Goal: Task Accomplishment & Management: Complete application form

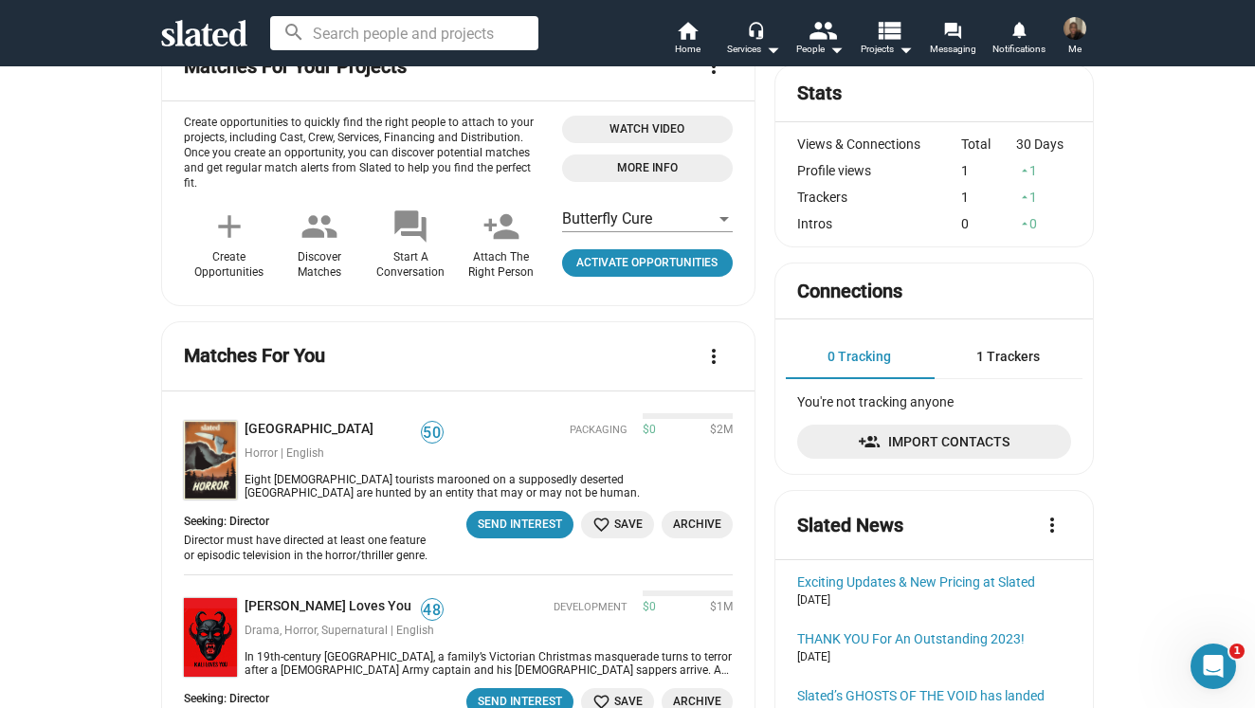
scroll to position [231, 0]
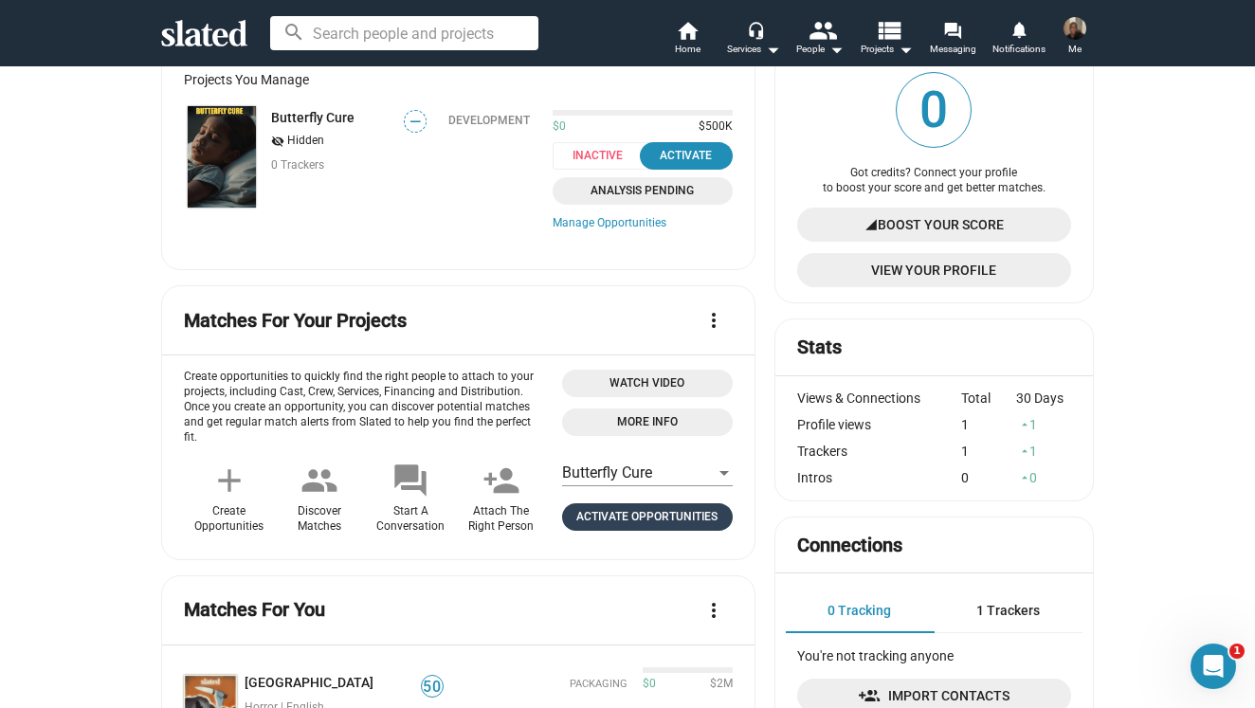
click at [666, 516] on span "Activate Opportunities" at bounding box center [648, 517] width 156 height 20
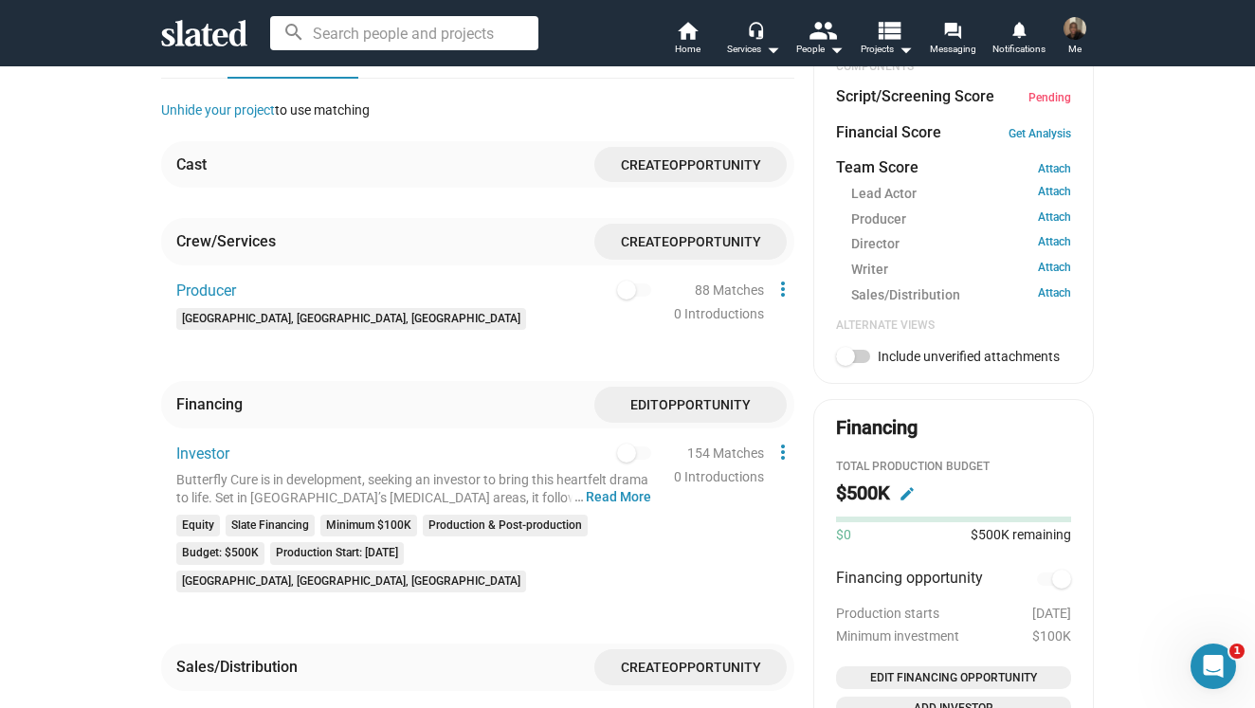
scroll to position [621, 0]
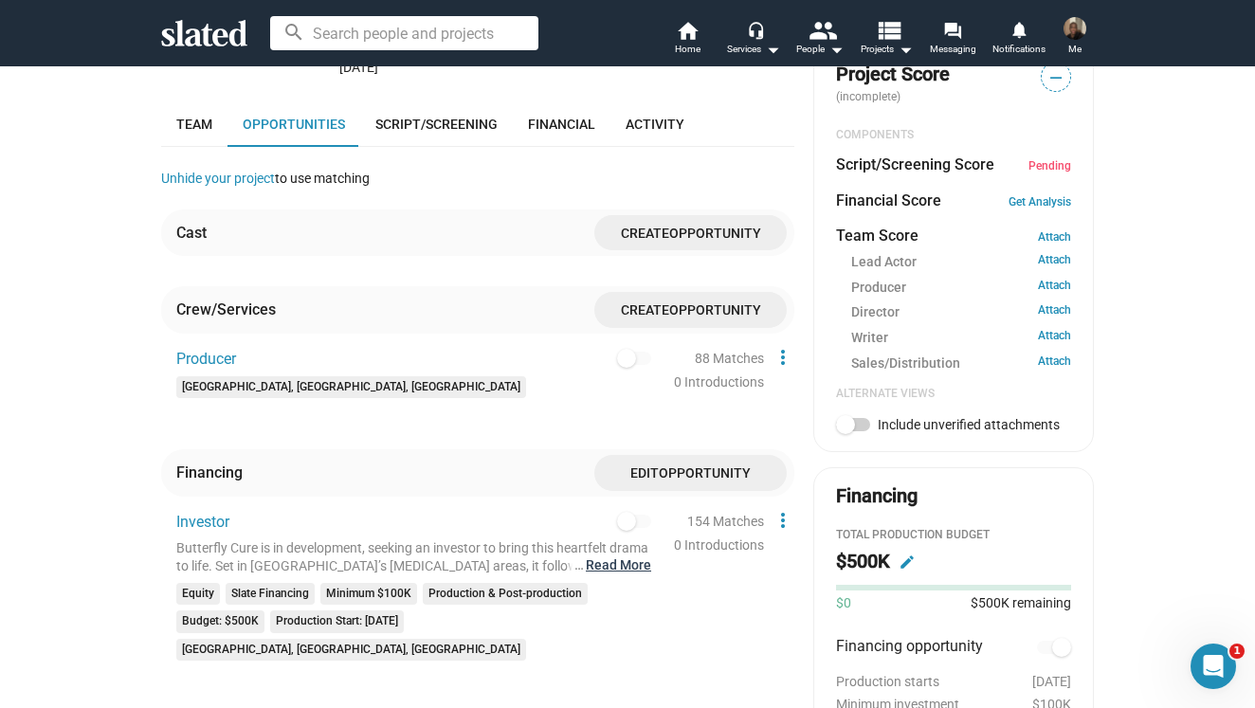
click at [635, 557] on button "… Read More" at bounding box center [618, 566] width 65 height 18
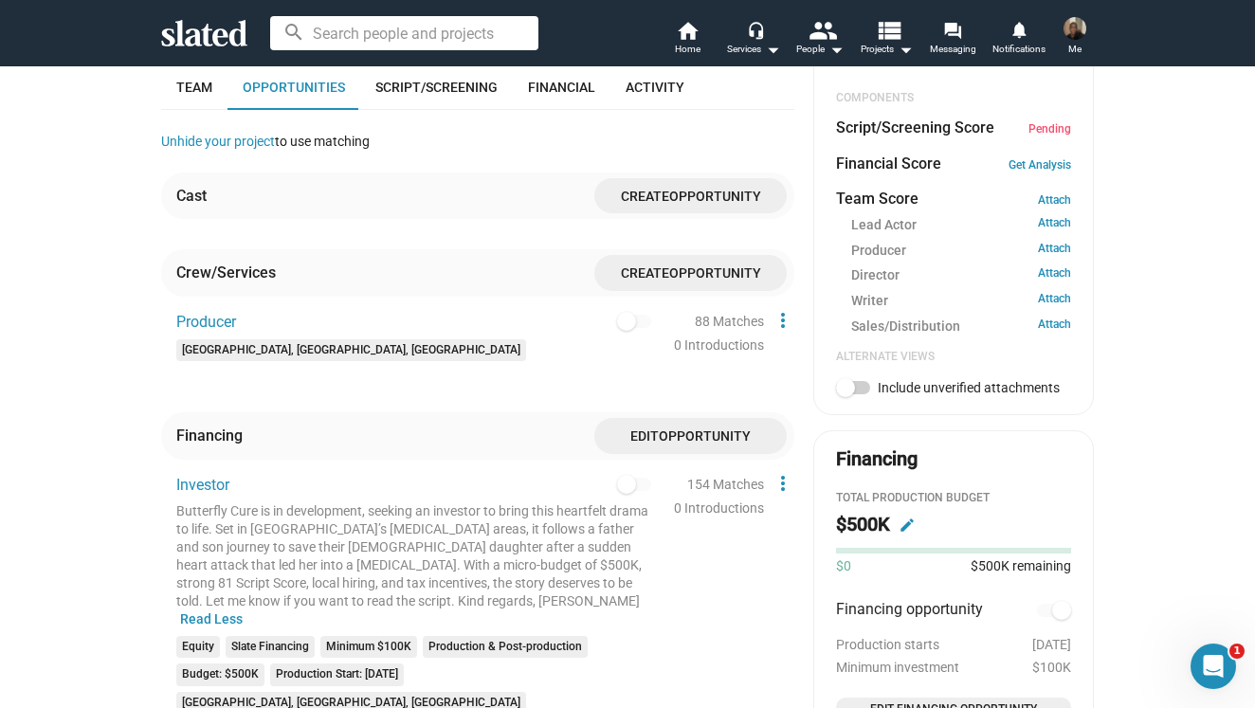
scroll to position [670, 0]
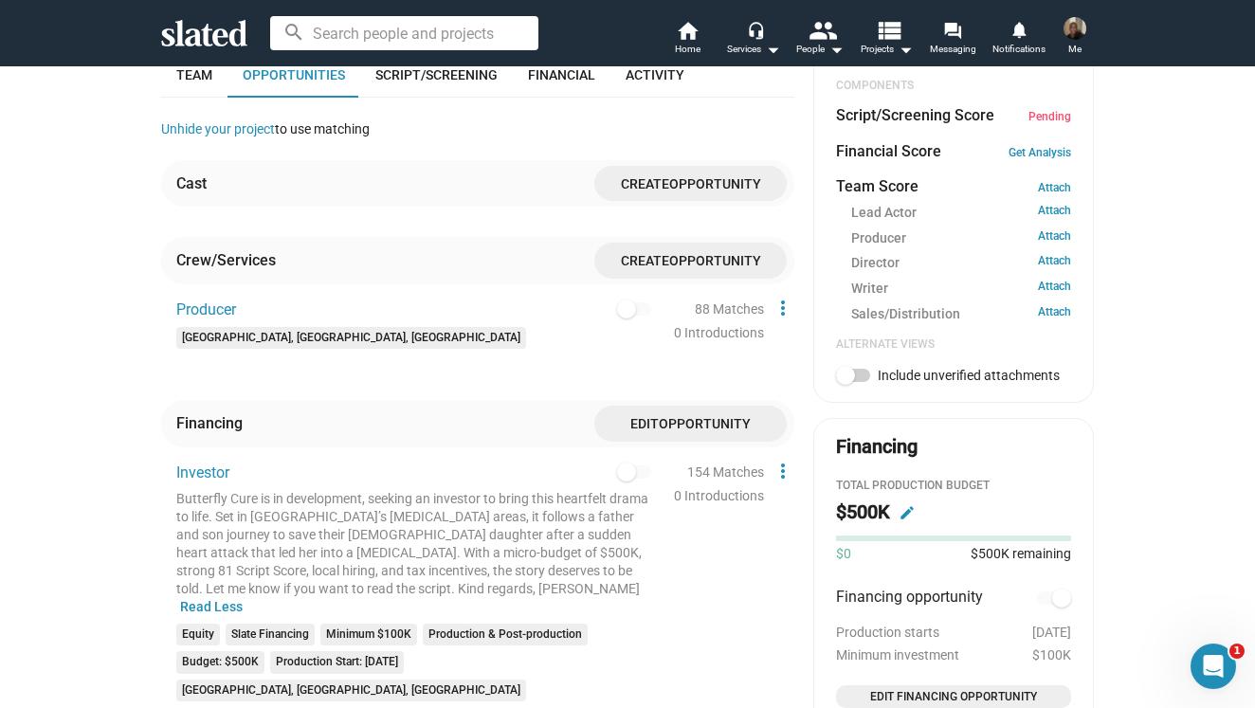
click at [672, 417] on span "Opportunity" at bounding box center [705, 424] width 92 height 15
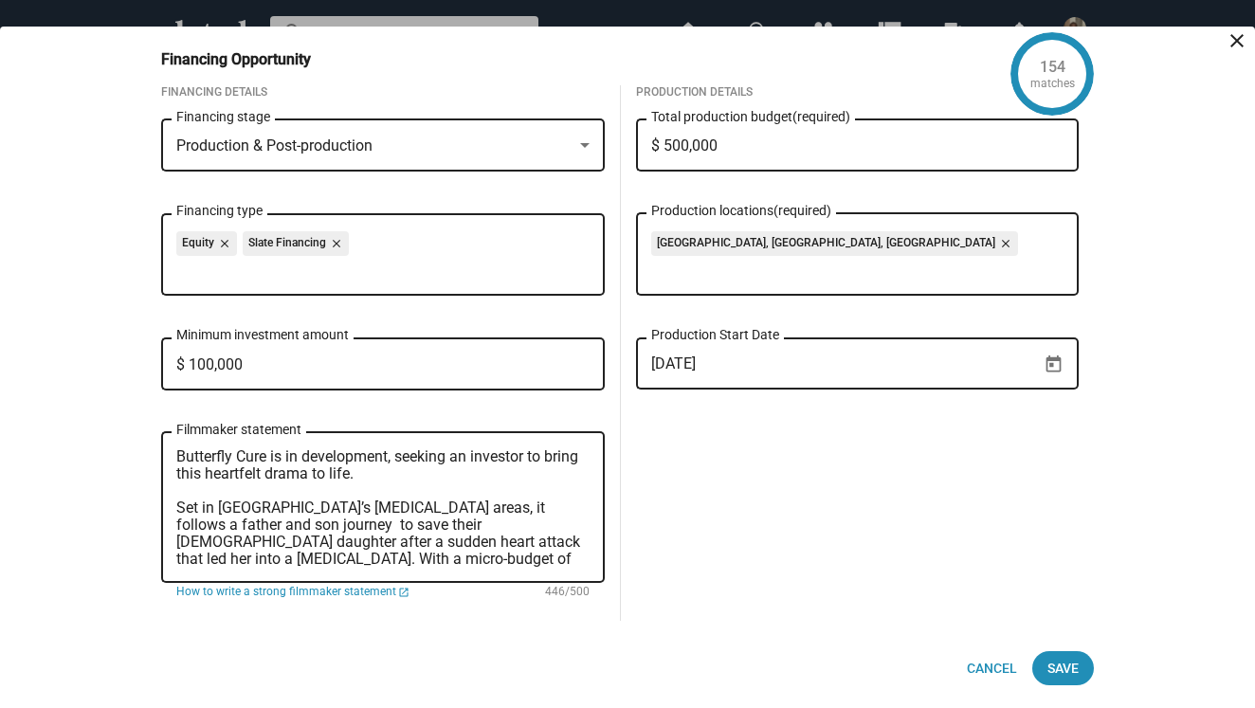
scroll to position [15, 0]
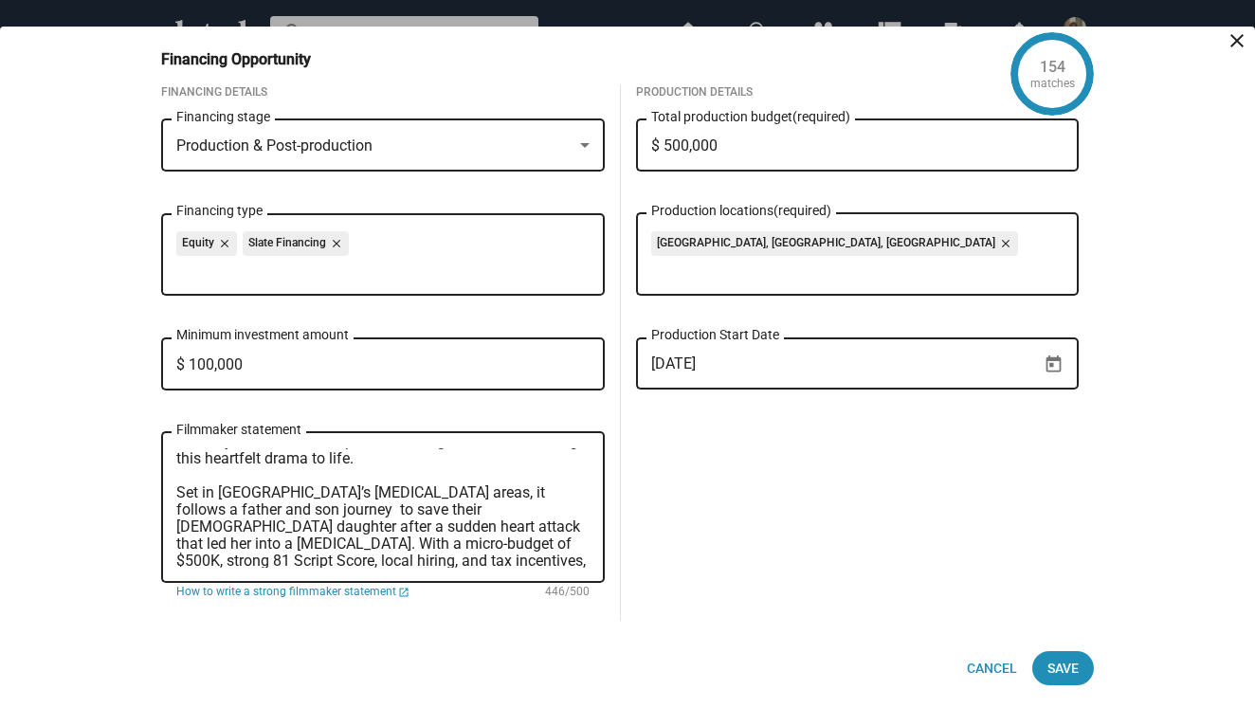
click at [572, 493] on textarea "Butterfly Cure is in development, seeking an investor to bring this heartfelt d…" at bounding box center [382, 508] width 413 height 119
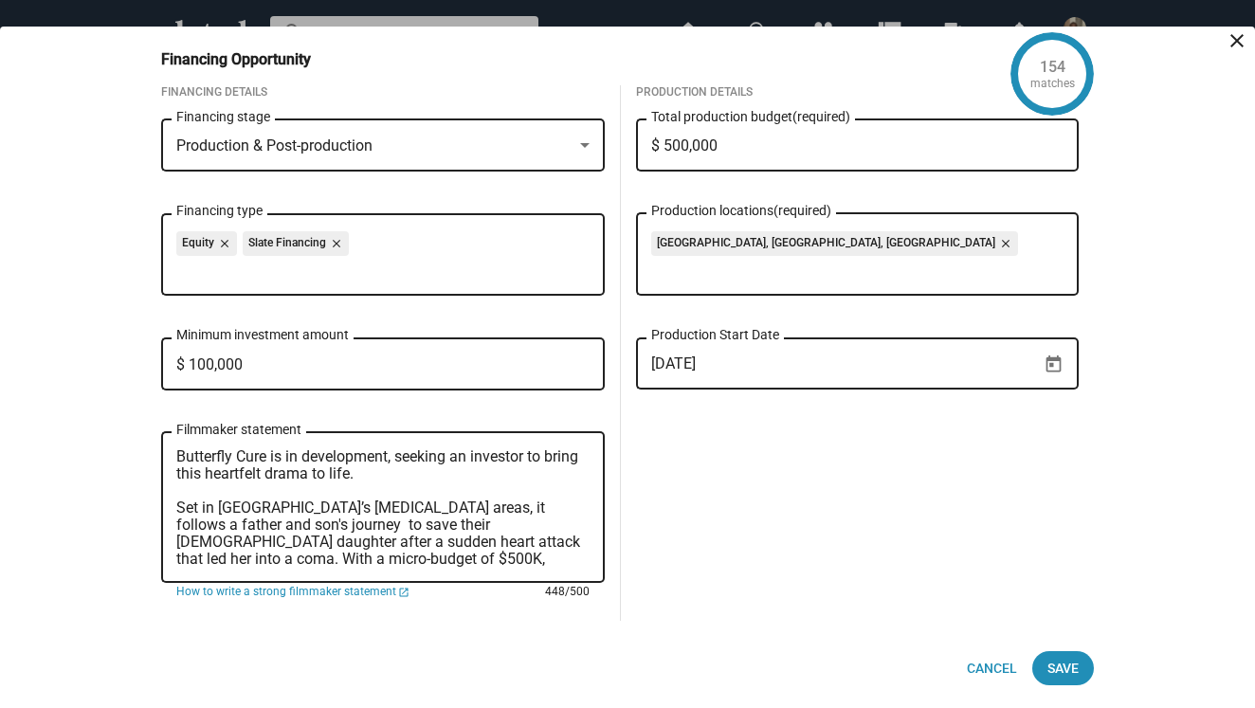
scroll to position [0, 0]
click at [470, 457] on textarea "Butterfly Cure is in development, seeking an investor to bring this heartfelt d…" at bounding box center [382, 508] width 413 height 119
click at [507, 457] on textarea "Butterfly Cure is in development, seeking investor to bring this heartfelt dram…" at bounding box center [382, 508] width 413 height 119
click at [516, 502] on textarea "Butterfly Cure is in development, seeking investors to bring this heartfelt dra…" at bounding box center [382, 508] width 413 height 119
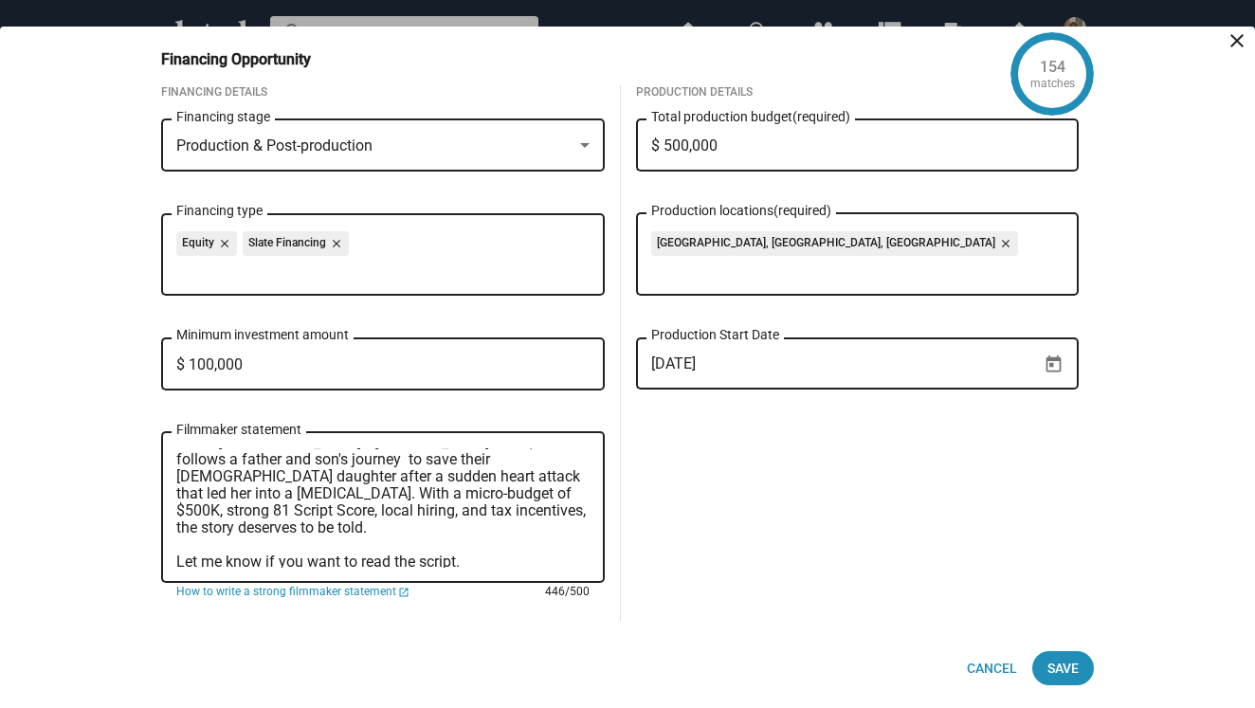
scroll to position [67, 0]
click at [174, 506] on div "Butterfly Cure is in development, seeking investors to bring this heartfelt dra…" at bounding box center [383, 506] width 444 height 155
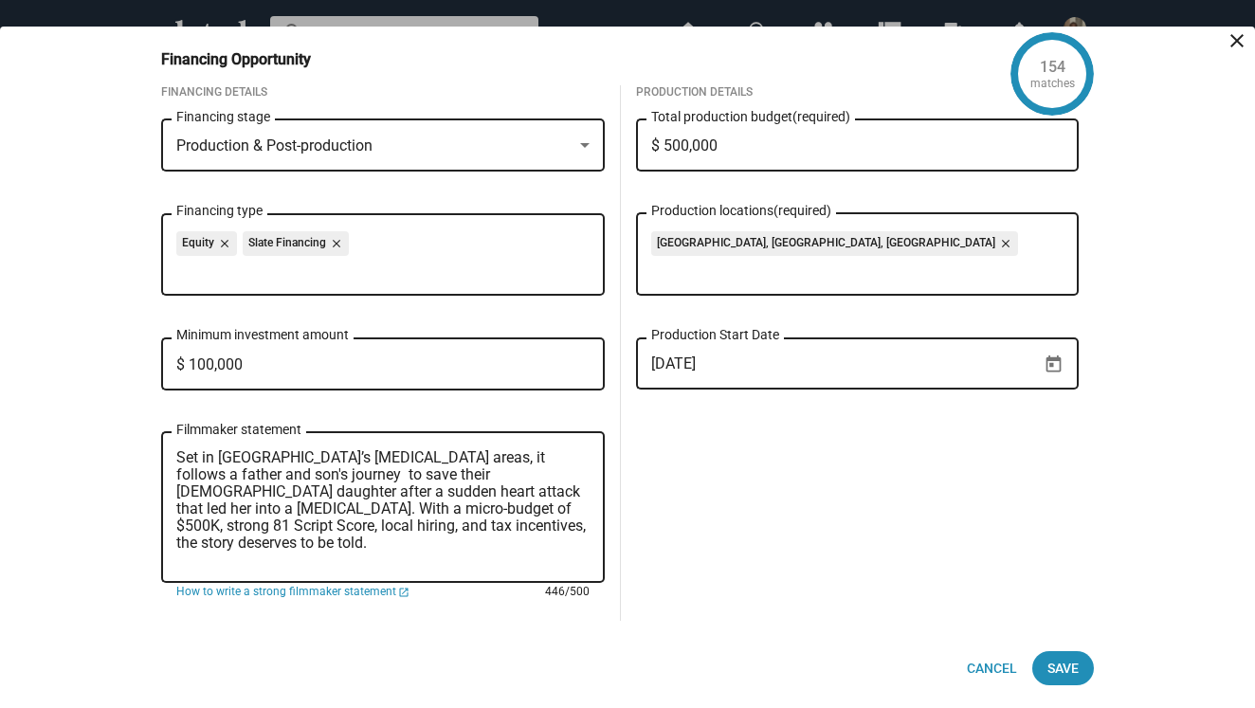
click at [178, 522] on textarea "Butterfly Cure is in development, seeking investors to bring this heartfelt dra…" at bounding box center [382, 508] width 413 height 119
click at [180, 540] on textarea "Butterfly Cure is in development, seeking investors to bring this heartfelt dra…" at bounding box center [382, 508] width 413 height 119
drag, startPoint x: 229, startPoint y: 507, endPoint x: 374, endPoint y: 509, distance: 145.1
click at [374, 509] on textarea "Butterfly Cure is in development, seeking investors to bring this heartfelt dra…" at bounding box center [382, 508] width 413 height 119
click at [185, 558] on textarea "Butterfly Cure is in development, seeking investors to bring this heartfelt dra…" at bounding box center [382, 508] width 413 height 119
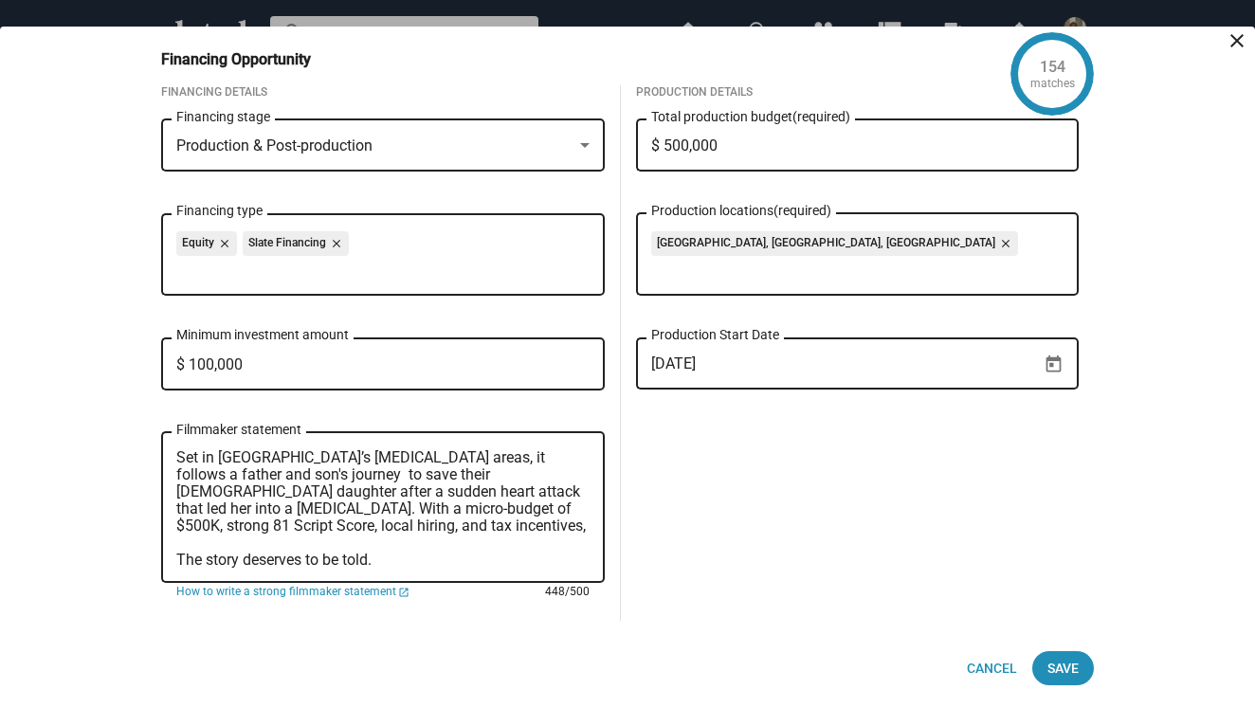
paste textarea "strong 81 Script Score"
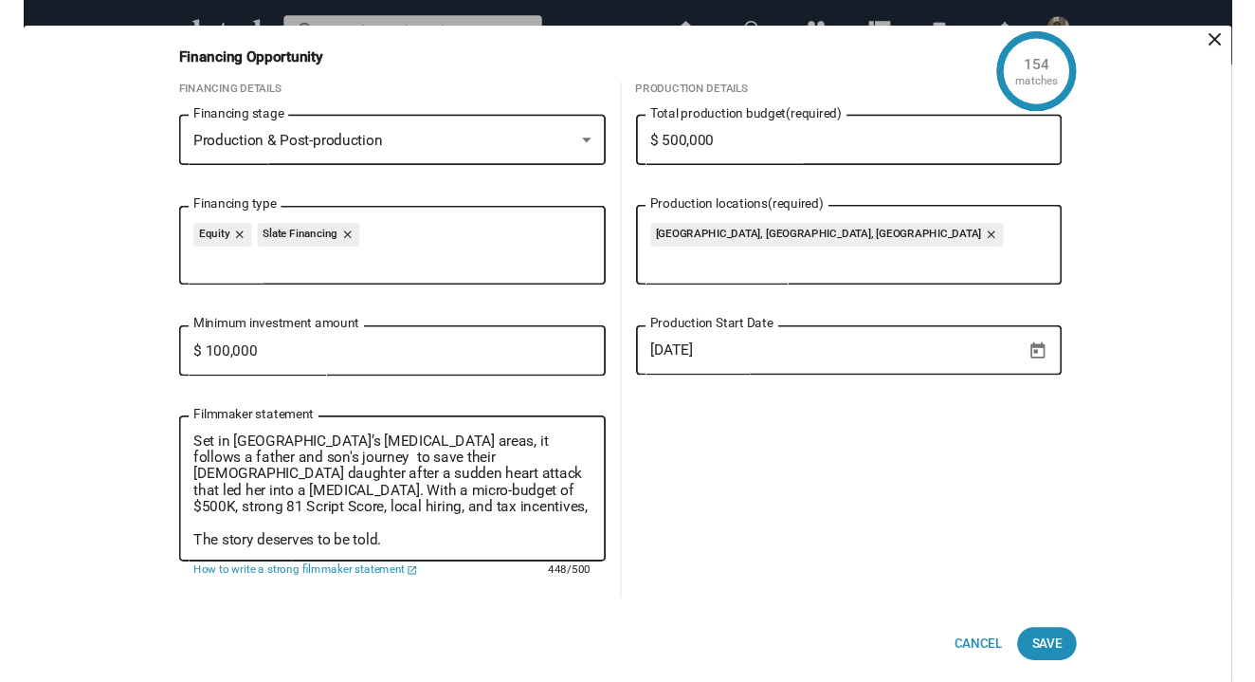
scroll to position [52, 0]
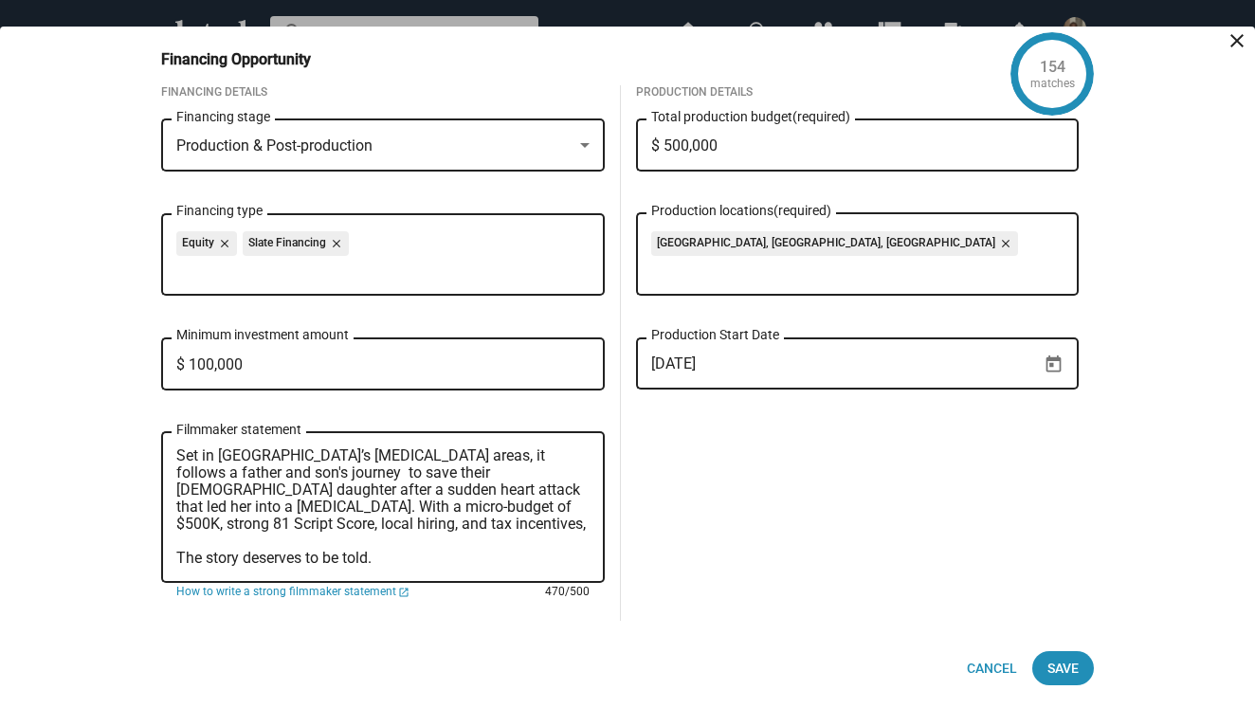
drag, startPoint x: 223, startPoint y: 506, endPoint x: 376, endPoint y: 509, distance: 153.6
click at [376, 509] on textarea "Butterfly Cure is in development, seeking investors to bring this heartfelt dra…" at bounding box center [382, 508] width 413 height 119
drag, startPoint x: 334, startPoint y: 507, endPoint x: 304, endPoint y: 507, distance: 29.4
click at [304, 507] on textarea "Butterfly Cure is in development, seeking investors to bring this heartfelt dra…" at bounding box center [382, 508] width 413 height 119
click at [399, 510] on textarea "Butterfly Cure is in development, seeking investors to bring this heartfelt dra…" at bounding box center [382, 508] width 413 height 119
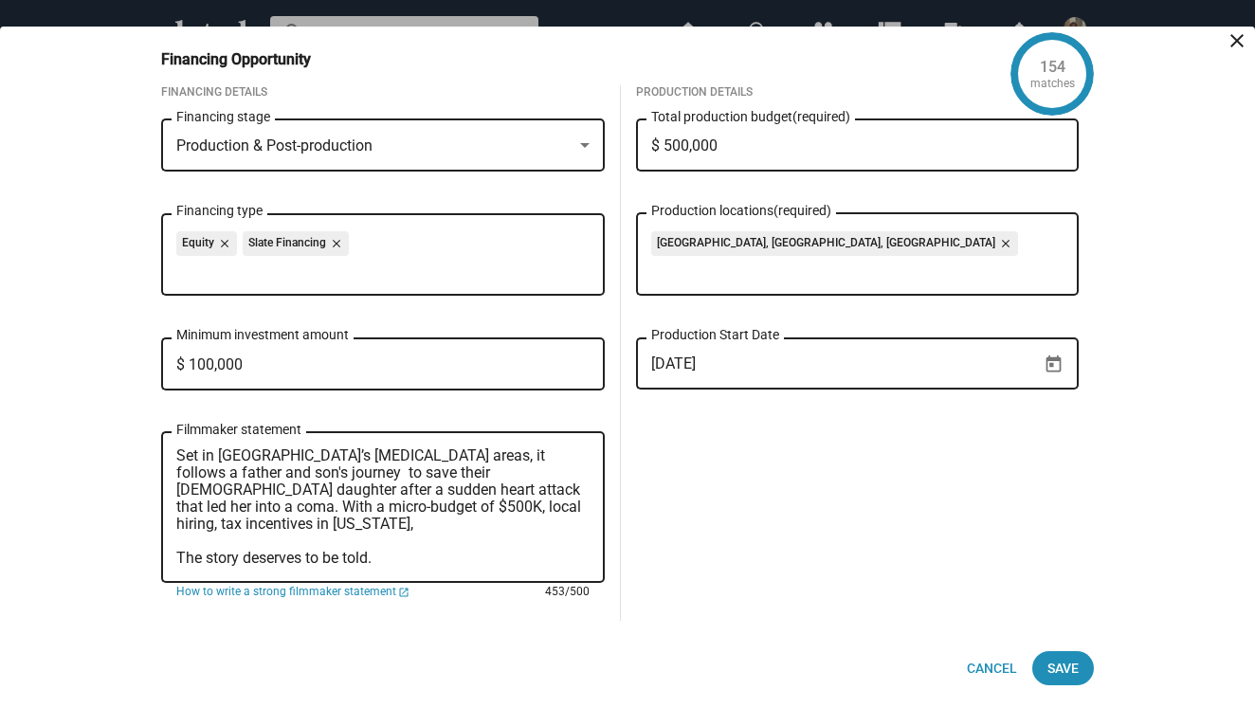
click at [478, 508] on textarea "Butterfly Cure is in development, seeking investors to bring this heartfelt dra…" at bounding box center [382, 508] width 413 height 119
drag, startPoint x: 427, startPoint y: 486, endPoint x: 512, endPoint y: 503, distance: 86.9
click at [512, 503] on textarea "Butterfly Cure is in development, seeking investors to bring this heartfelt dra…" at bounding box center [382, 508] width 413 height 119
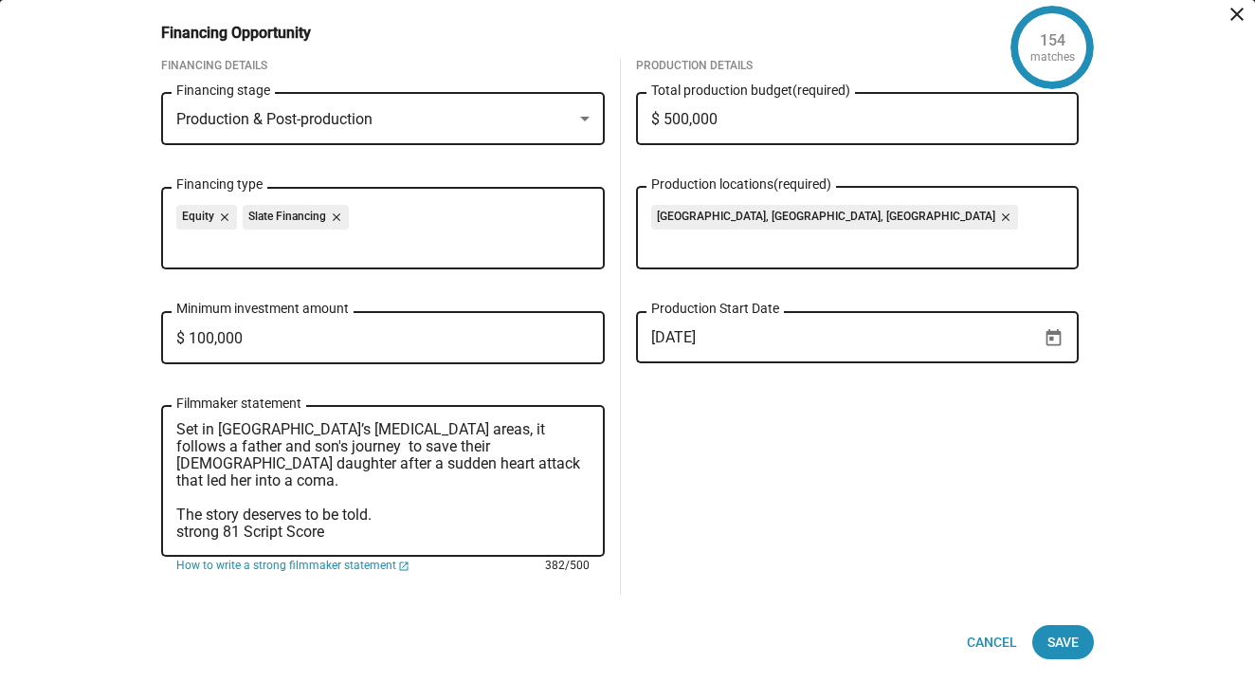
paste textarea "with a micro-budget of $500K the production will leverage local hiring, [US_STA…"
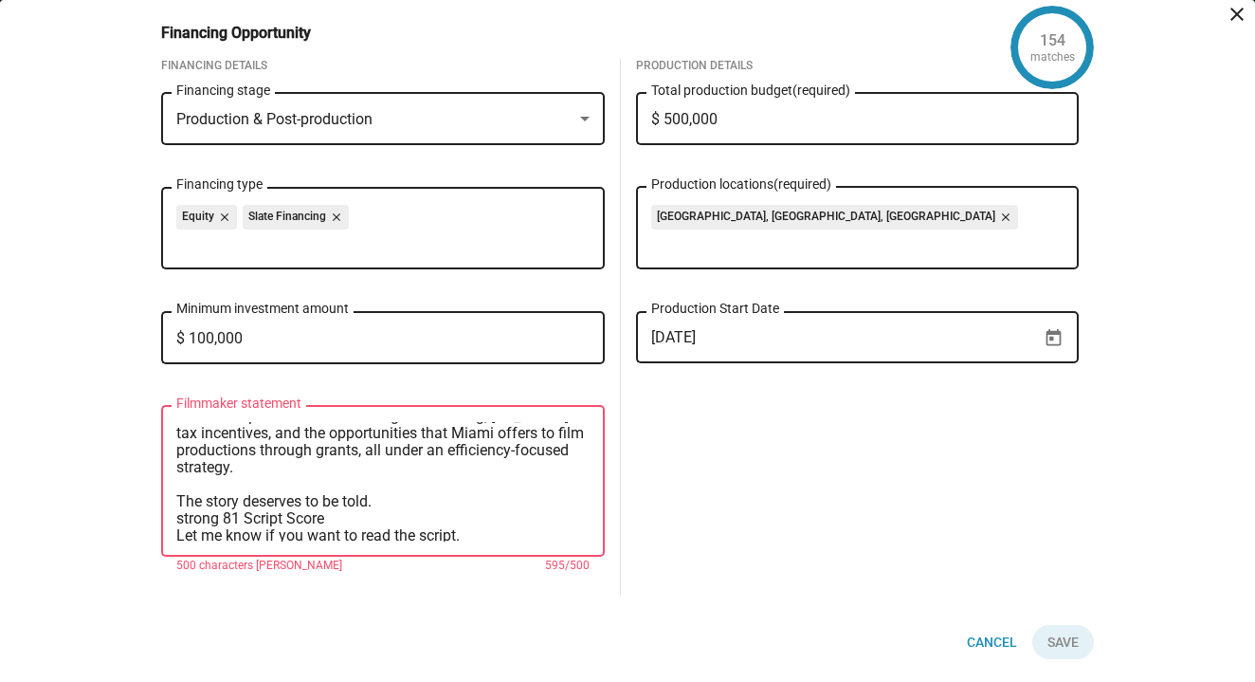
scroll to position [2, 0]
drag, startPoint x: 176, startPoint y: 500, endPoint x: 332, endPoint y: 501, distance: 155.5
click at [332, 501] on textarea "Butterfly Cure is in development, seeking investors to bring this heartfelt dra…" at bounding box center [382, 481] width 413 height 119
click at [457, 504] on textarea "Butterfly Cure is in development, seeking investors to bring this heartfelt dra…" at bounding box center [382, 481] width 413 height 119
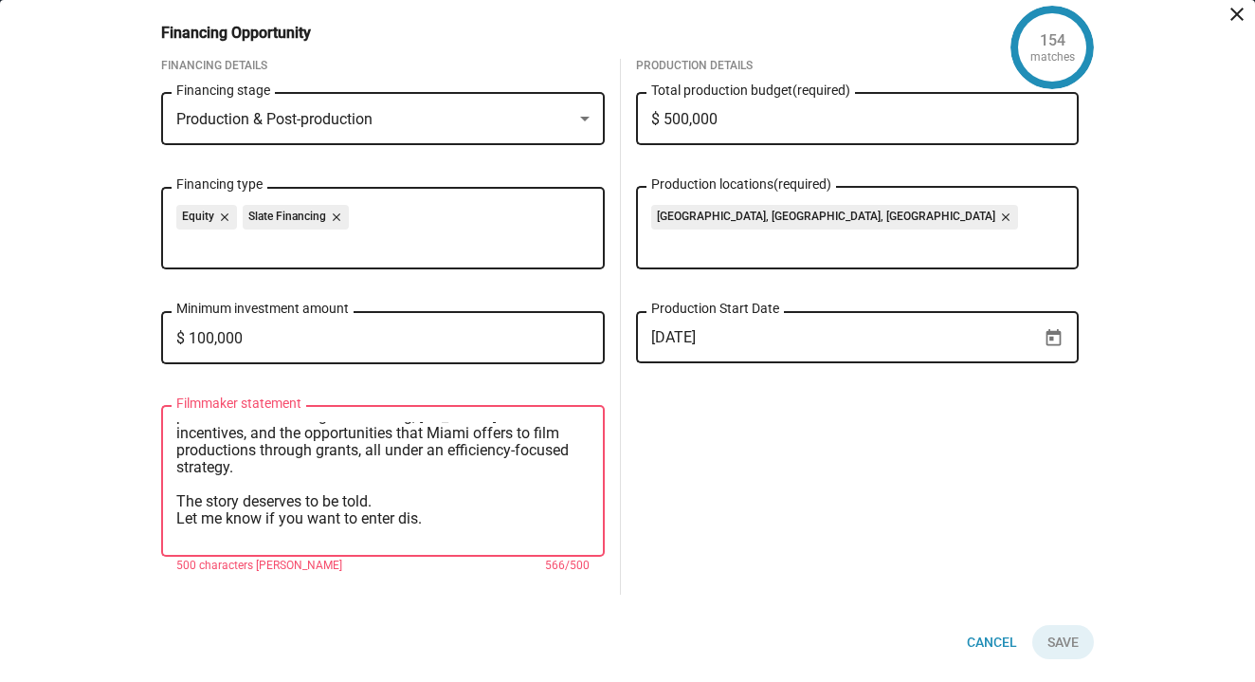
click at [176, 484] on textarea "Butterfly Cure is in development, seeking investors to bring this heartfelt dra…" at bounding box center [382, 481] width 413 height 119
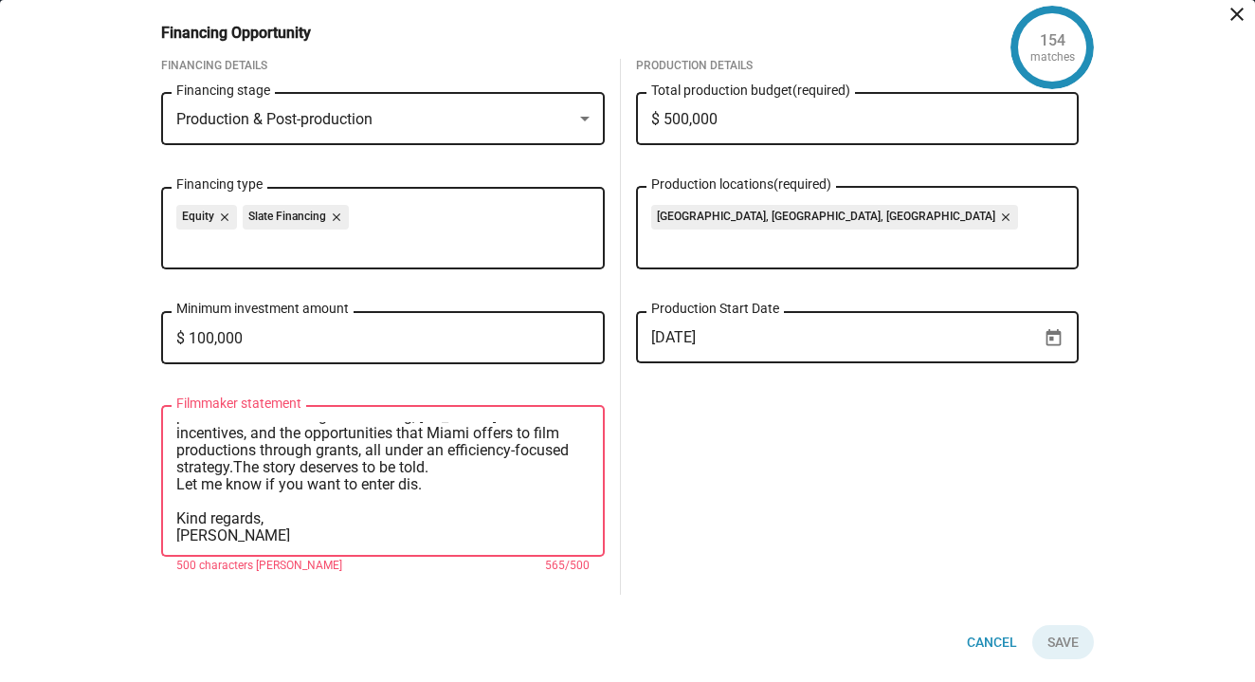
scroll to position [119, 0]
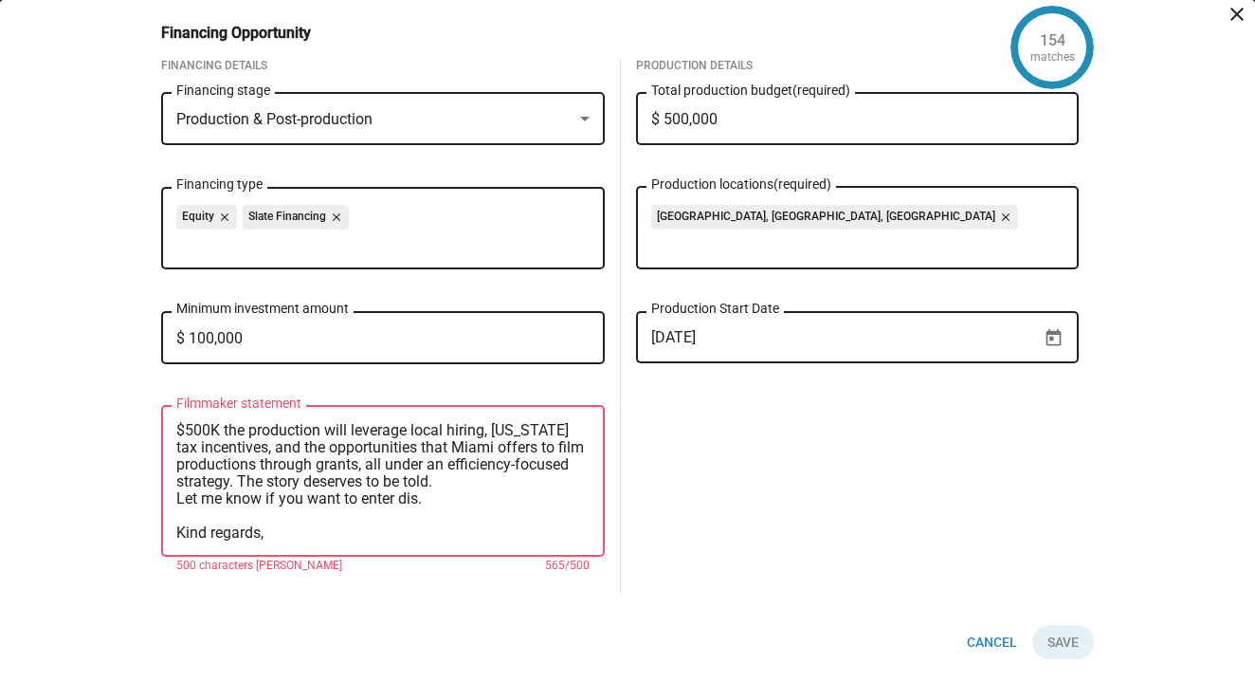
click at [177, 484] on textarea "Butterfly Cure is in development, seeking investors to bring this heartfelt dra…" at bounding box center [382, 481] width 413 height 119
click at [416, 500] on textarea "Butterfly Cure is in development, seeking investors to bring this heartfelt dra…" at bounding box center [382, 481] width 413 height 119
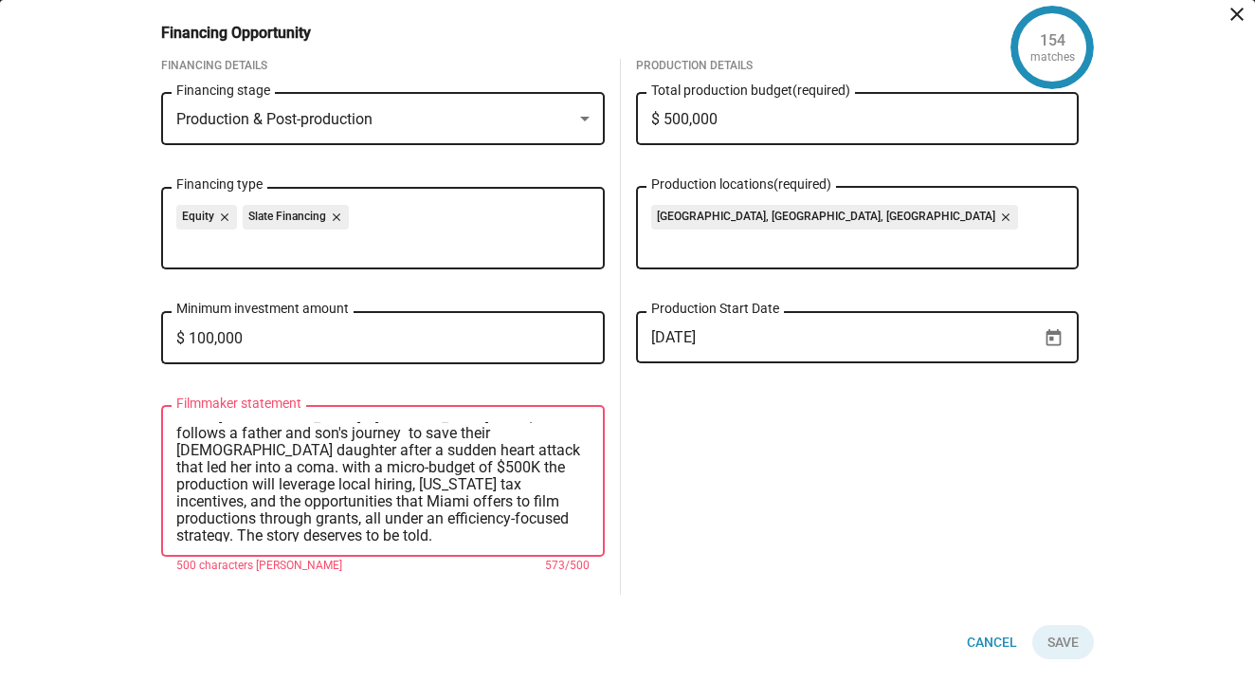
scroll to position [64, 0]
click at [438, 456] on textarea "Butterfly Cure is in development, seeking investors to bring this heartfelt dra…" at bounding box center [382, 481] width 413 height 119
drag, startPoint x: 427, startPoint y: 452, endPoint x: 538, endPoint y: 517, distance: 128.3
click at [538, 517] on textarea "Butterfly Cure is in development, seeking investors to bring this heartfelt dra…" at bounding box center [382, 481] width 413 height 119
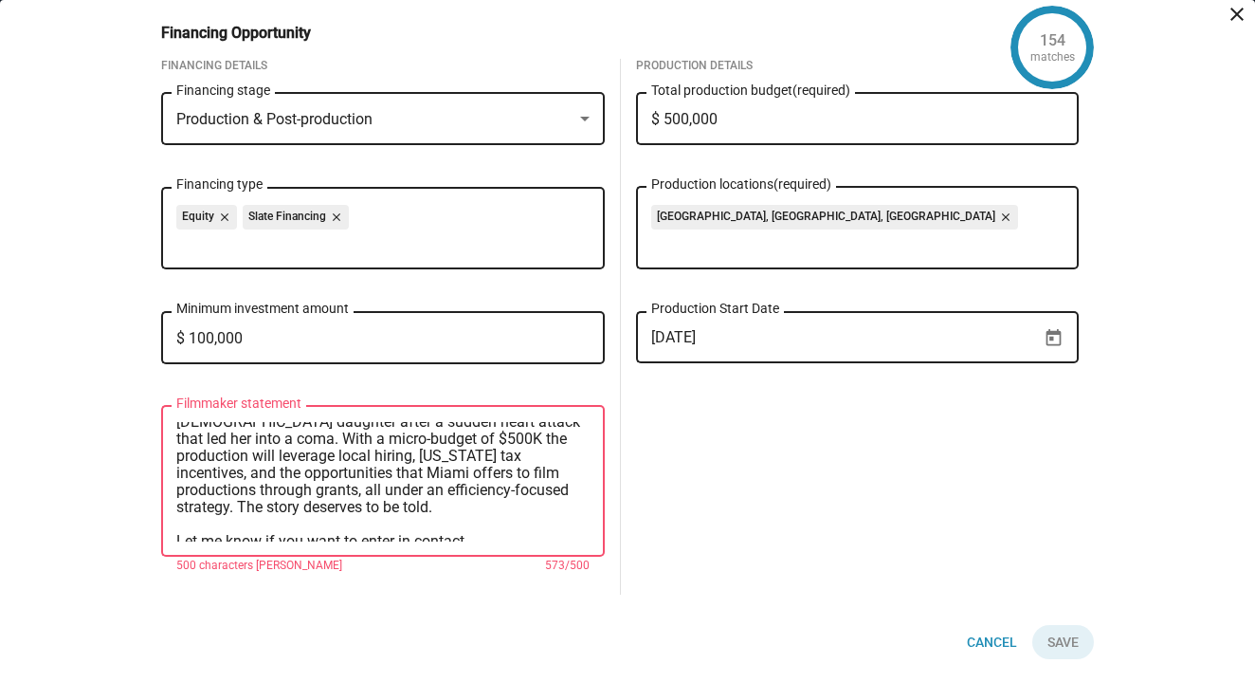
scroll to position [105, 0]
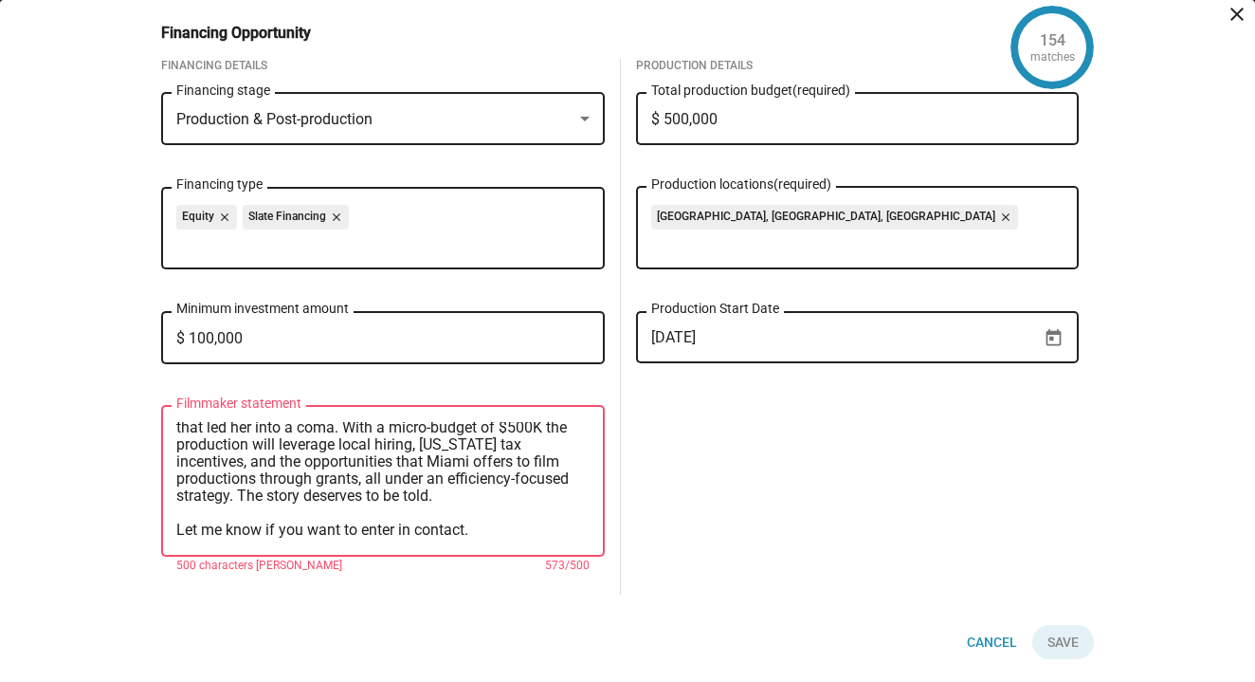
drag, startPoint x: 431, startPoint y: 451, endPoint x: 234, endPoint y: 484, distance: 199.9
click at [234, 484] on textarea "Butterfly Cure is in development, seeking investors to bring this heartfelt dra…" at bounding box center [382, 481] width 413 height 119
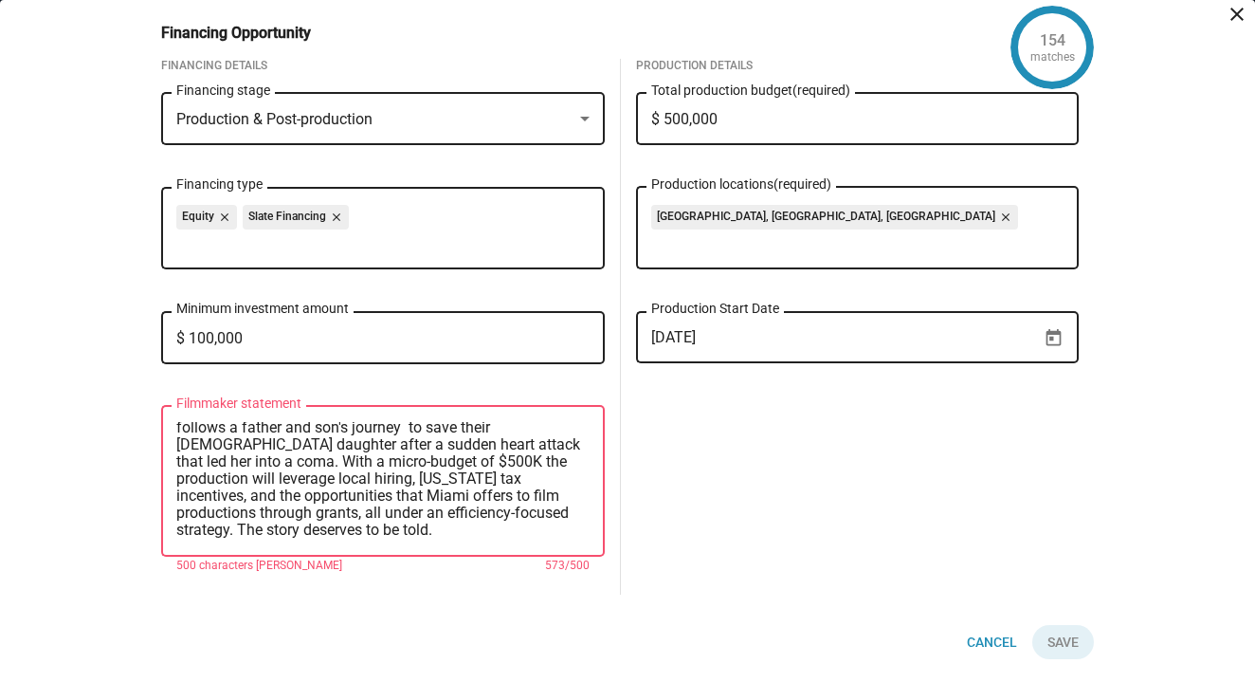
scroll to position [61, 0]
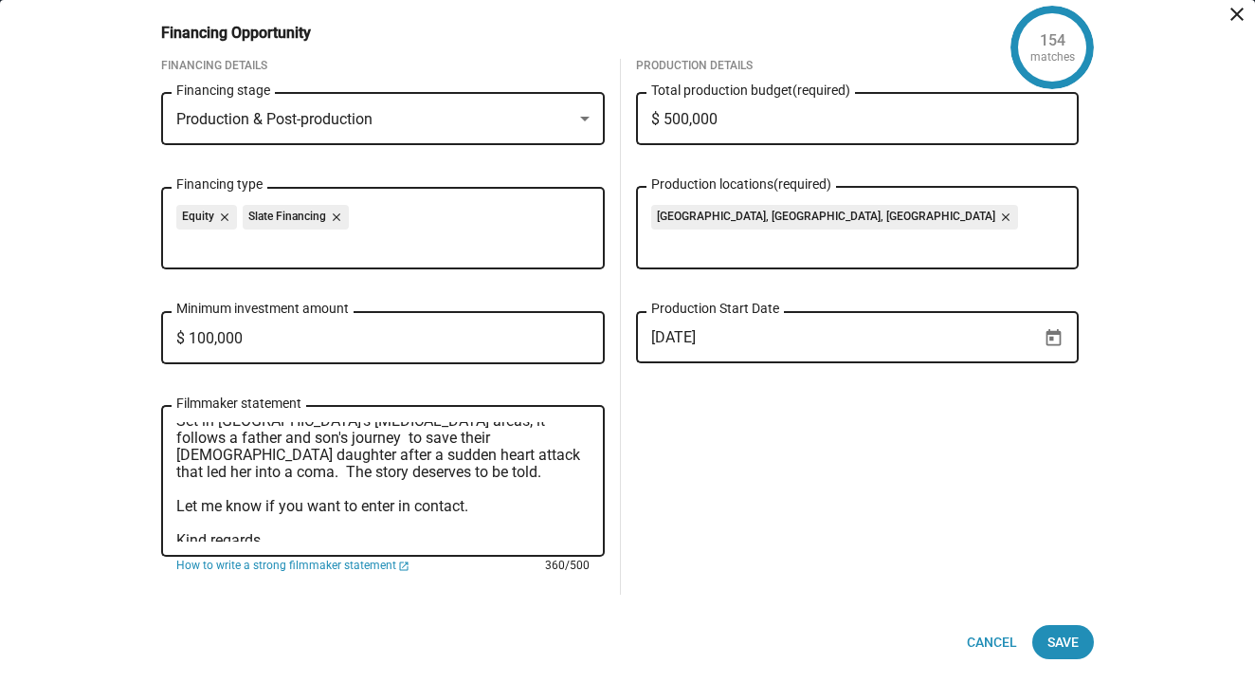
paste textarea "With a $500K micro-budget, the production will maximize local hiring, [US_STATE…"
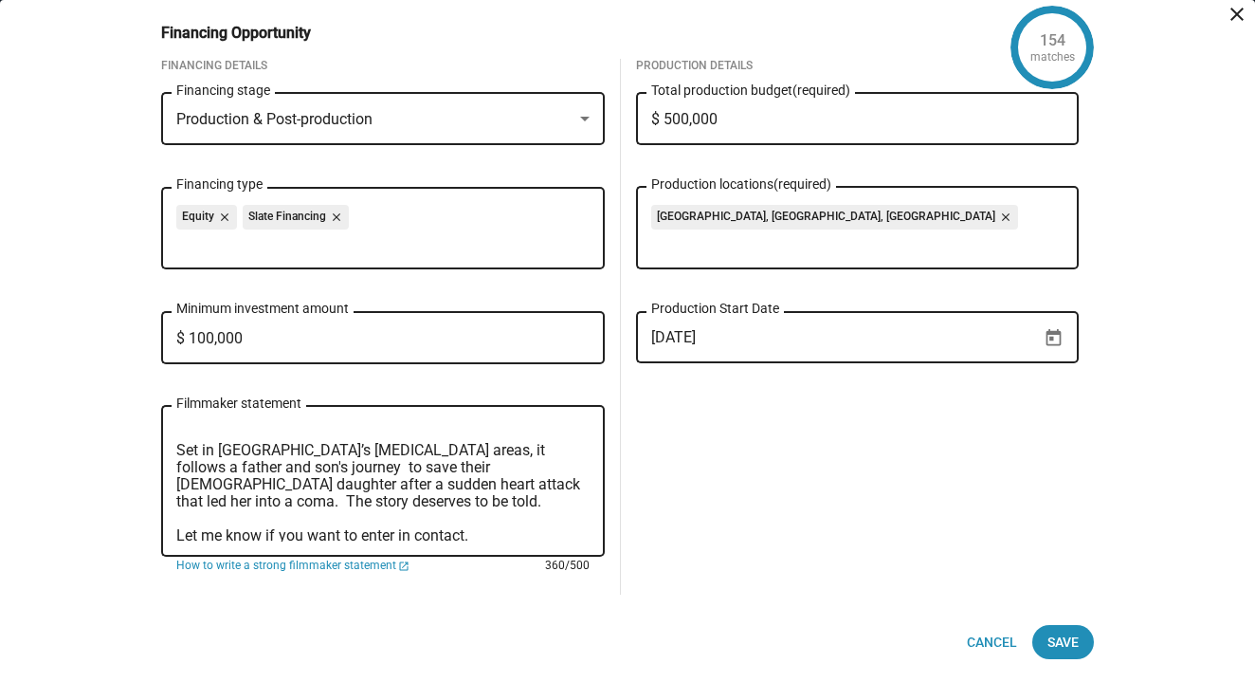
scroll to position [36, 0]
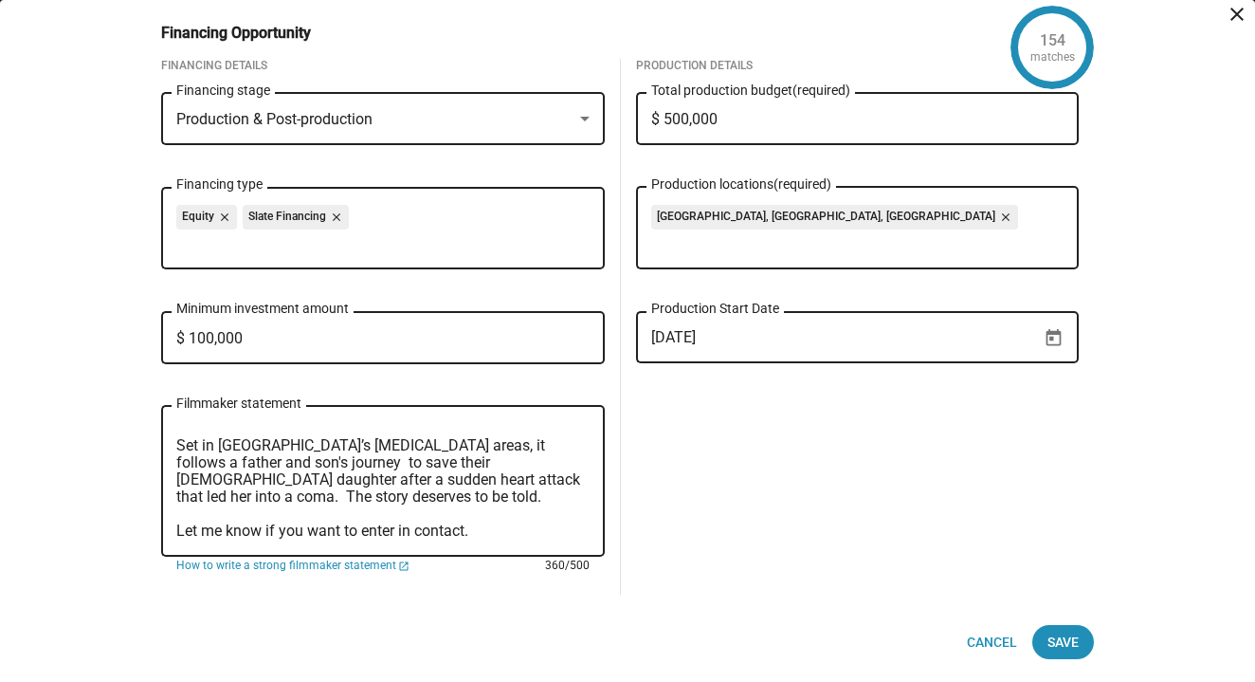
paste textarea "With a $500K budget, the production will use local hiring, [US_STATE] tax incen…"
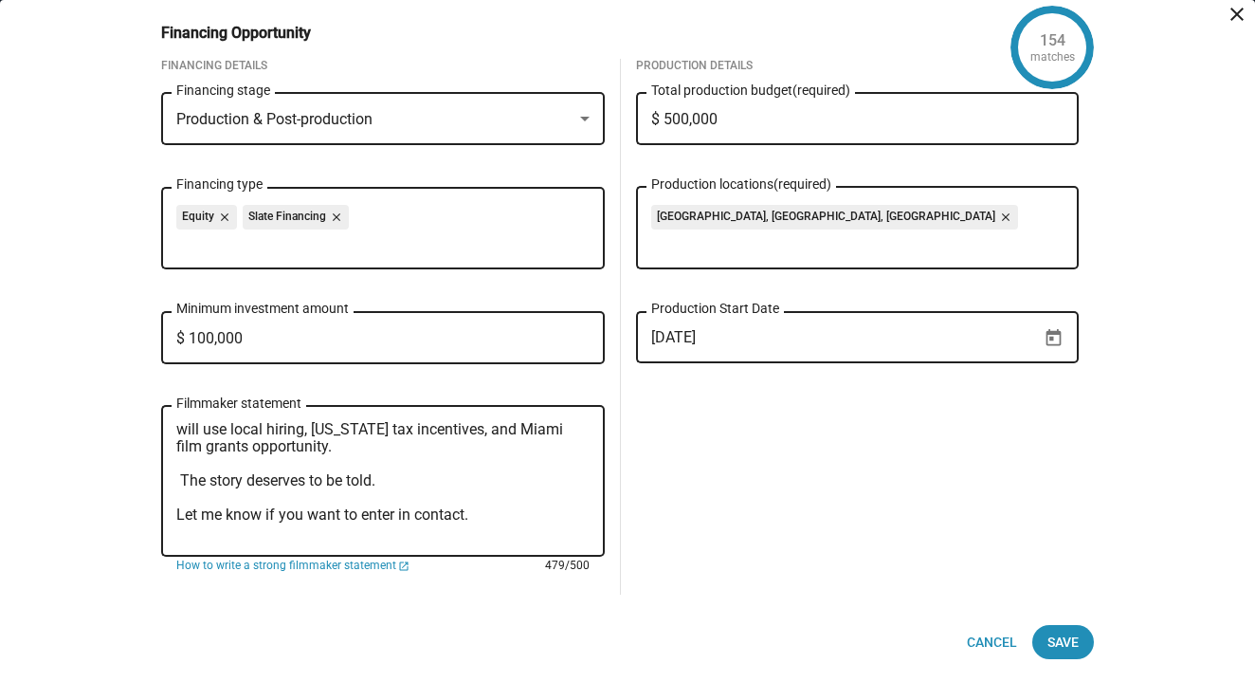
scroll to position [115, 0]
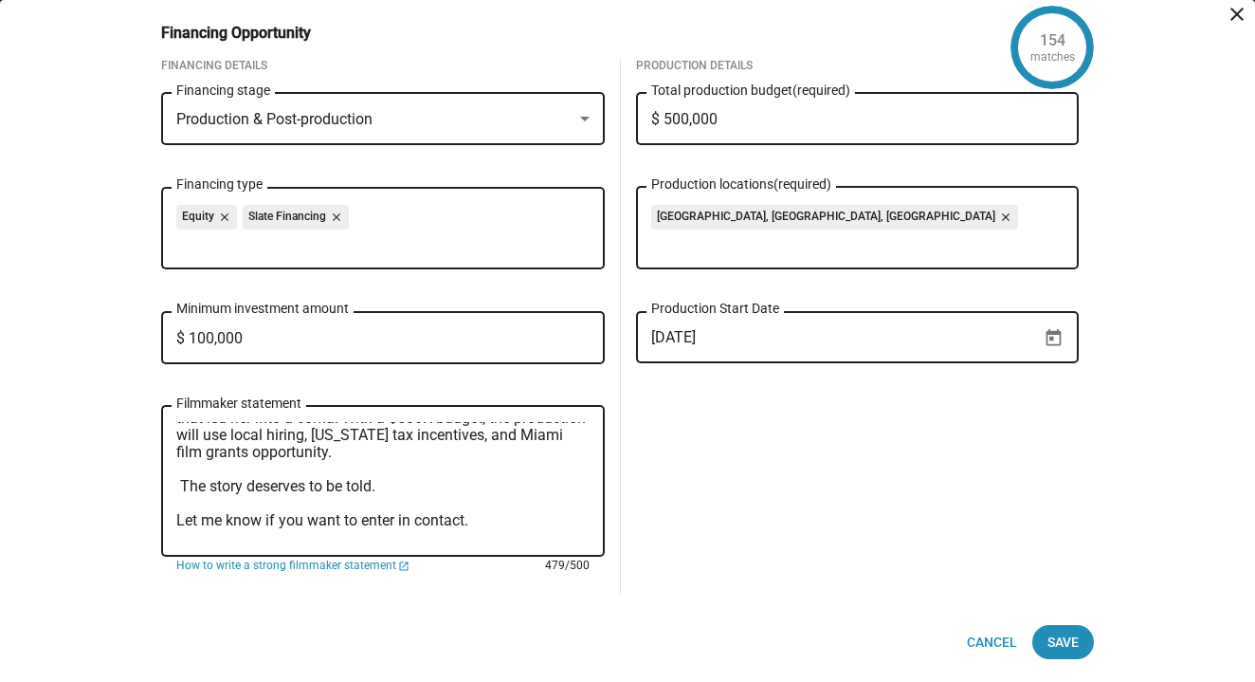
click at [181, 472] on textarea "Butterfly Cure is in development, seeking investors to bring this heartfelt dra…" at bounding box center [382, 481] width 413 height 119
click at [198, 472] on textarea "Butterfly Cure is in development, seeking investors to bring this heartfelt dra…" at bounding box center [382, 481] width 413 height 119
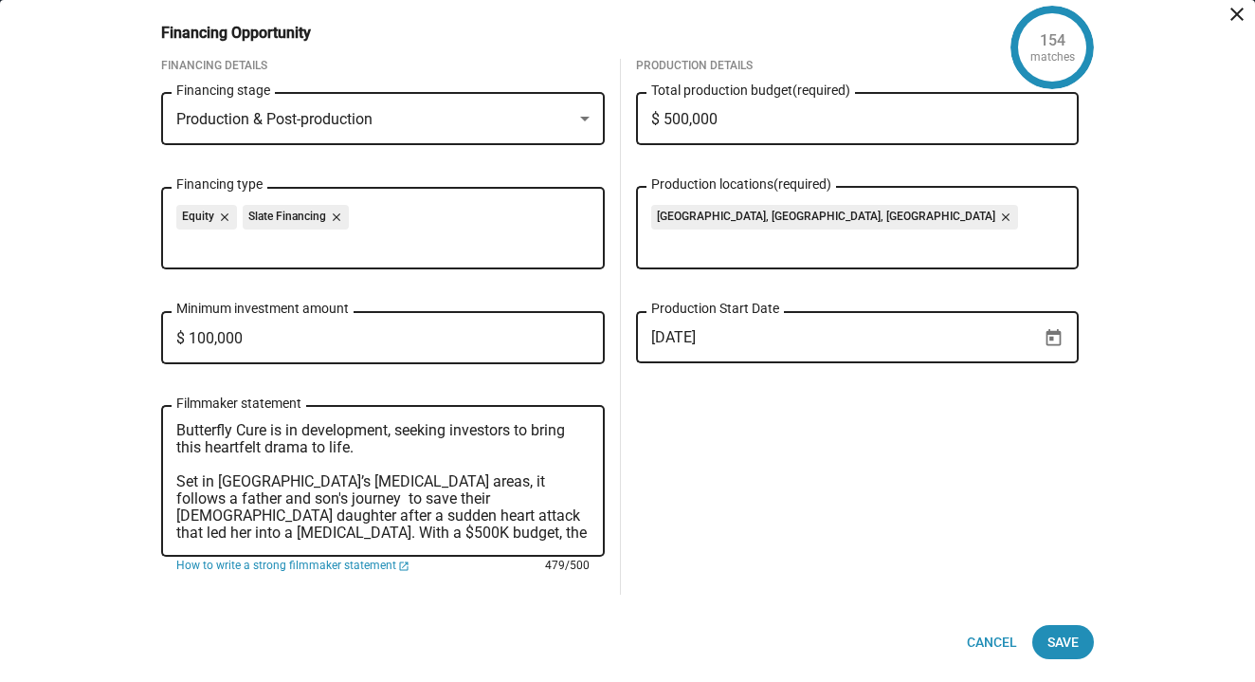
scroll to position [0, 0]
type textarea "Butterfly Cure is in development, seeking investors to bring this heartfelt dra…"
click at [1057, 648] on span "Save" at bounding box center [1063, 642] width 31 height 34
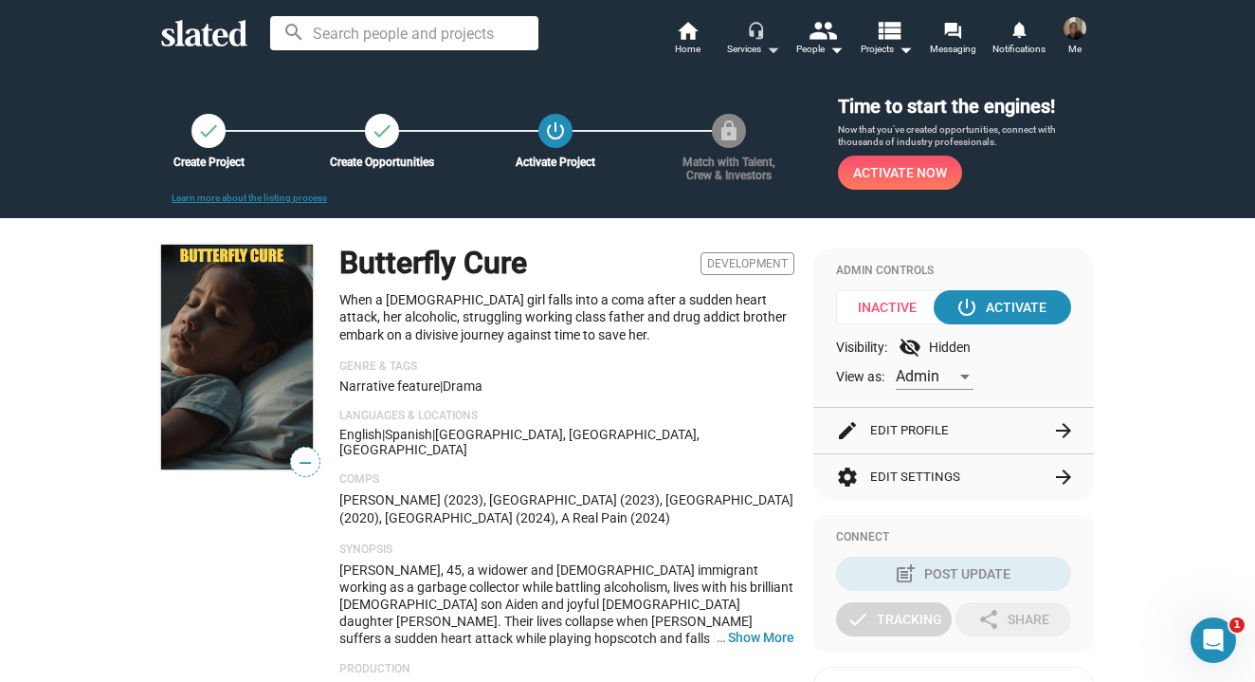
click at [782, 36] on button "headset_mic Services arrow_drop_down" at bounding box center [754, 40] width 66 height 42
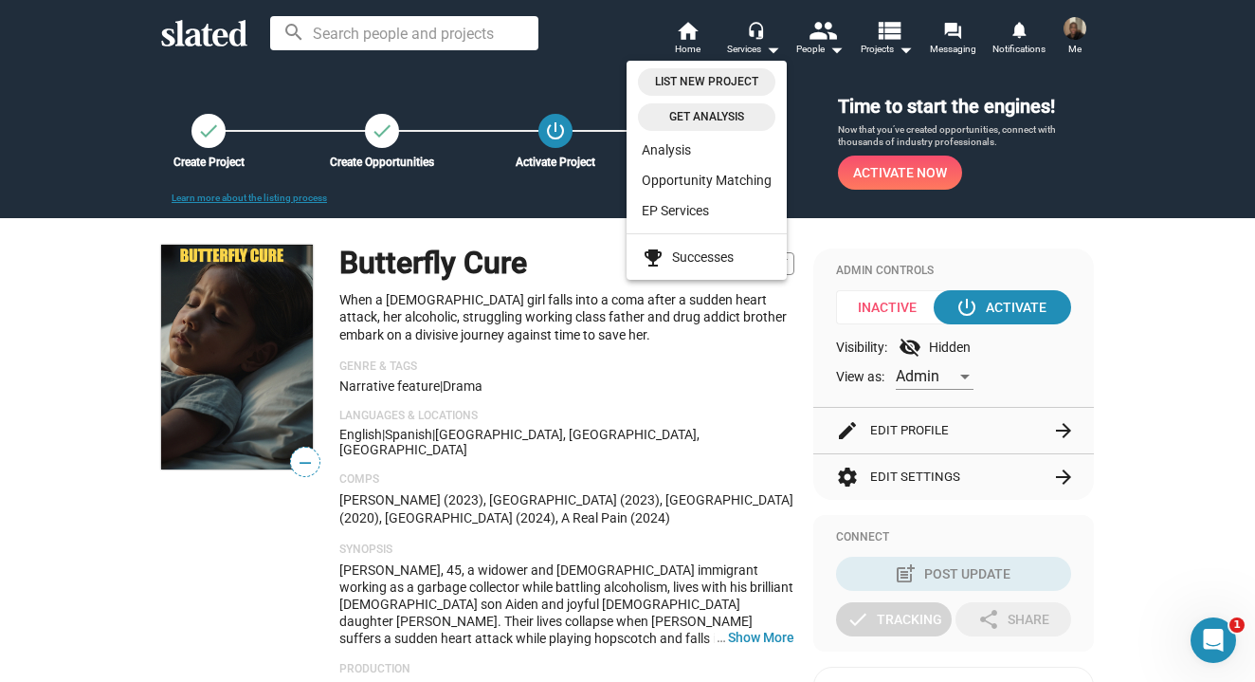
click at [809, 38] on div at bounding box center [627, 341] width 1255 height 682
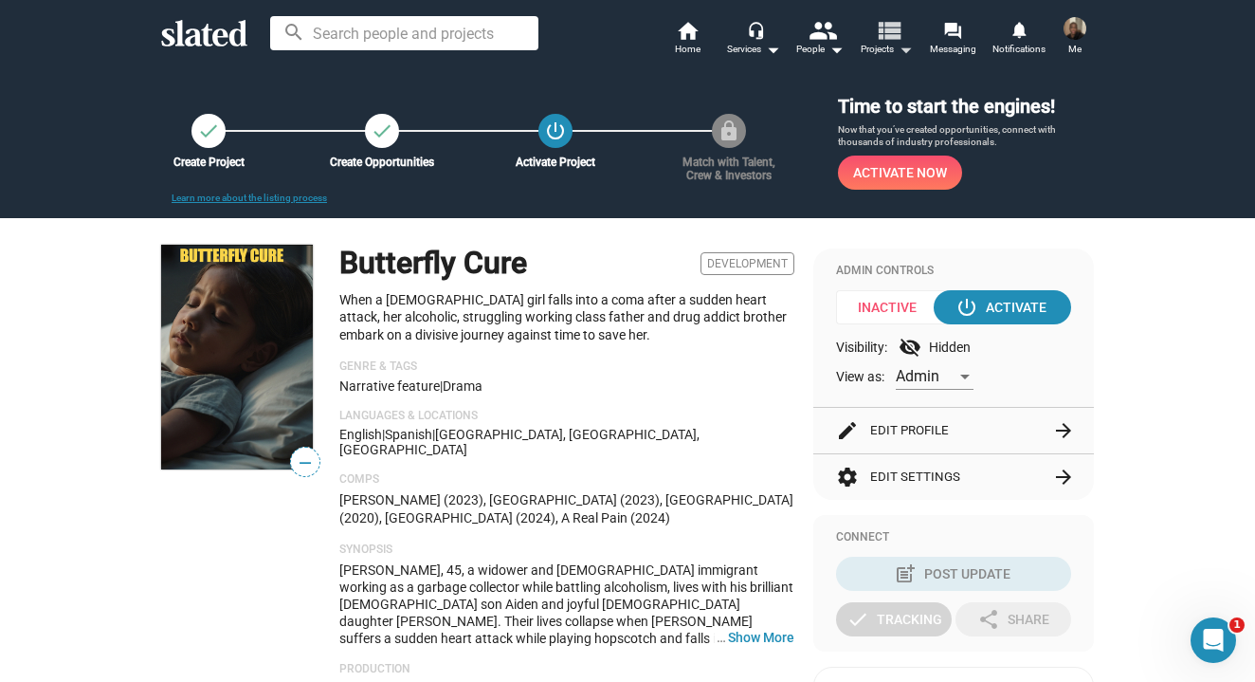
click at [888, 42] on mat-icon "view_list" at bounding box center [888, 29] width 27 height 27
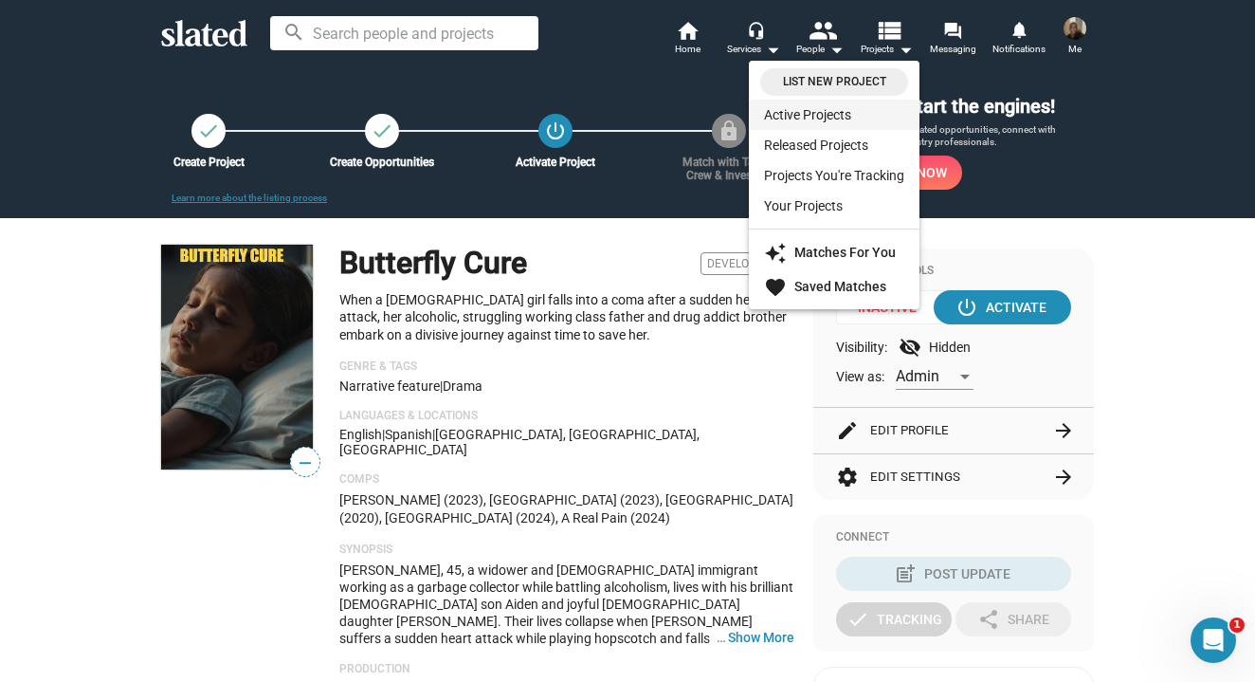
click at [843, 120] on link "Active Projects" at bounding box center [834, 115] width 171 height 30
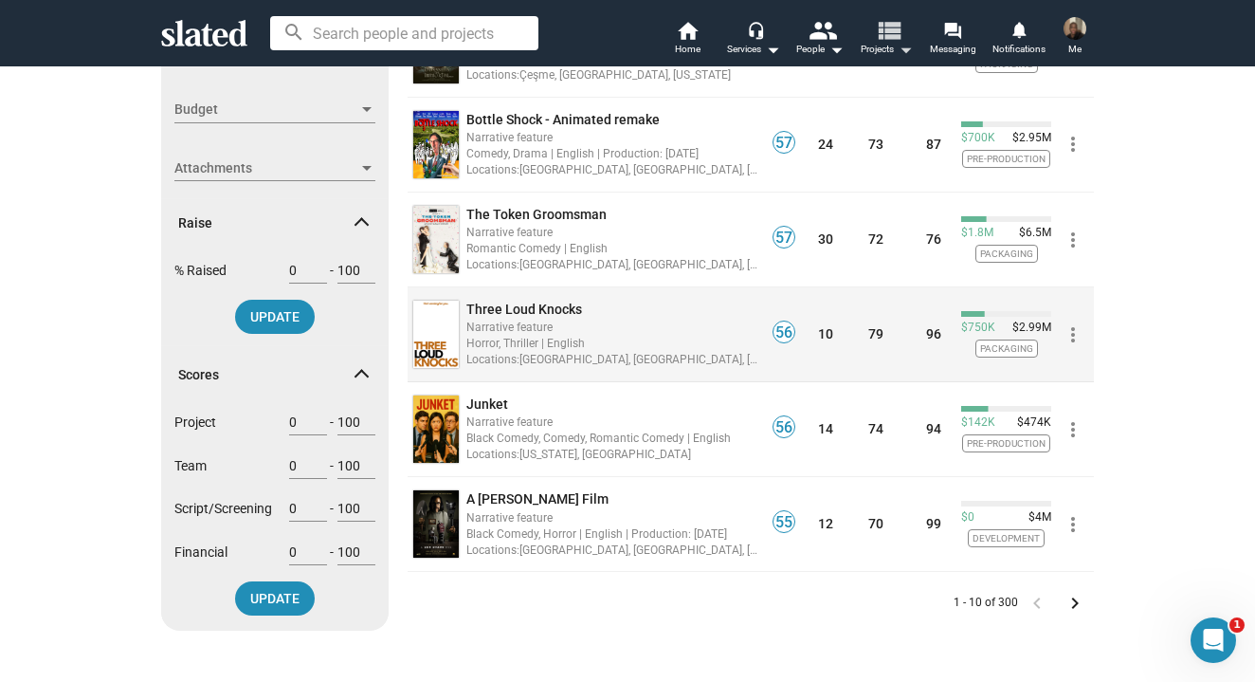
scroll to position [593, 0]
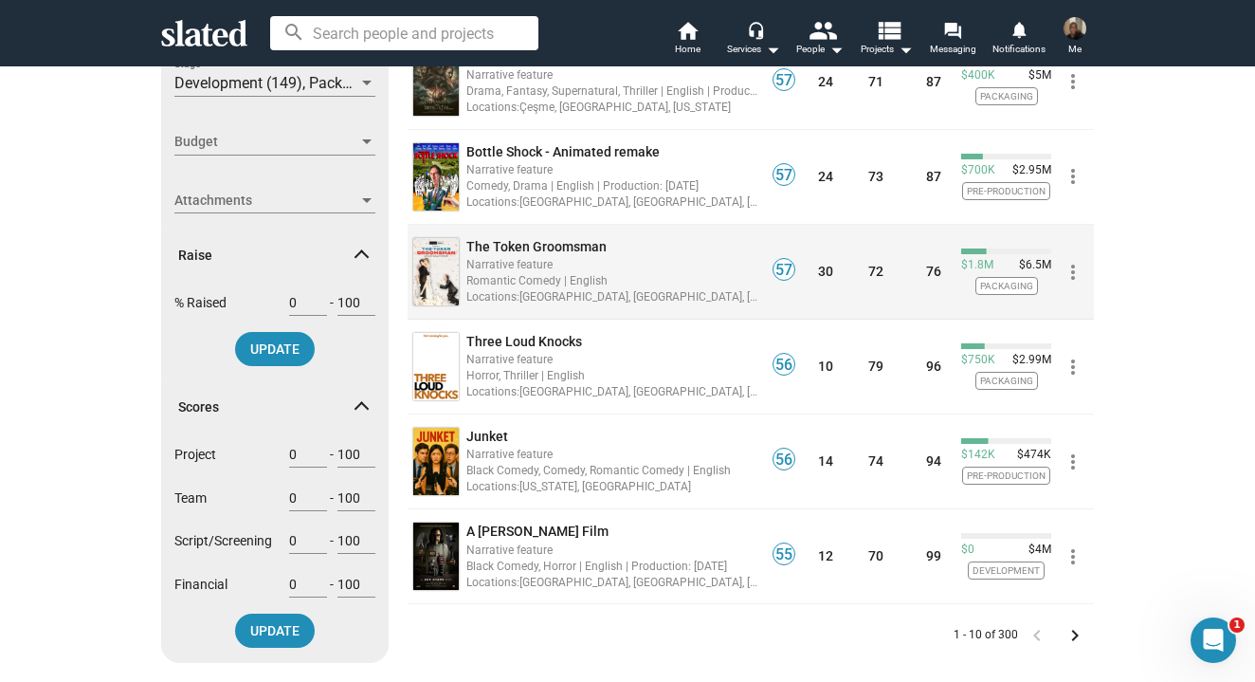
click at [678, 249] on div "The Token Groomsman" at bounding box center [613, 247] width 293 height 18
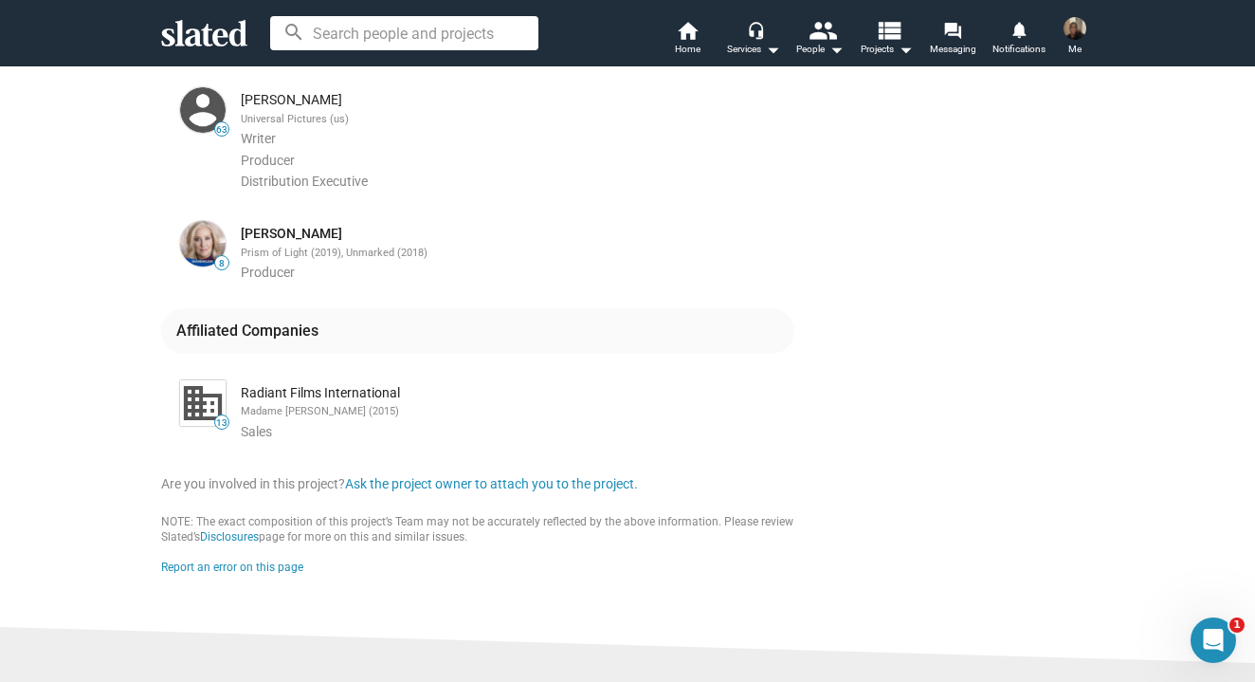
scroll to position [1018, 0]
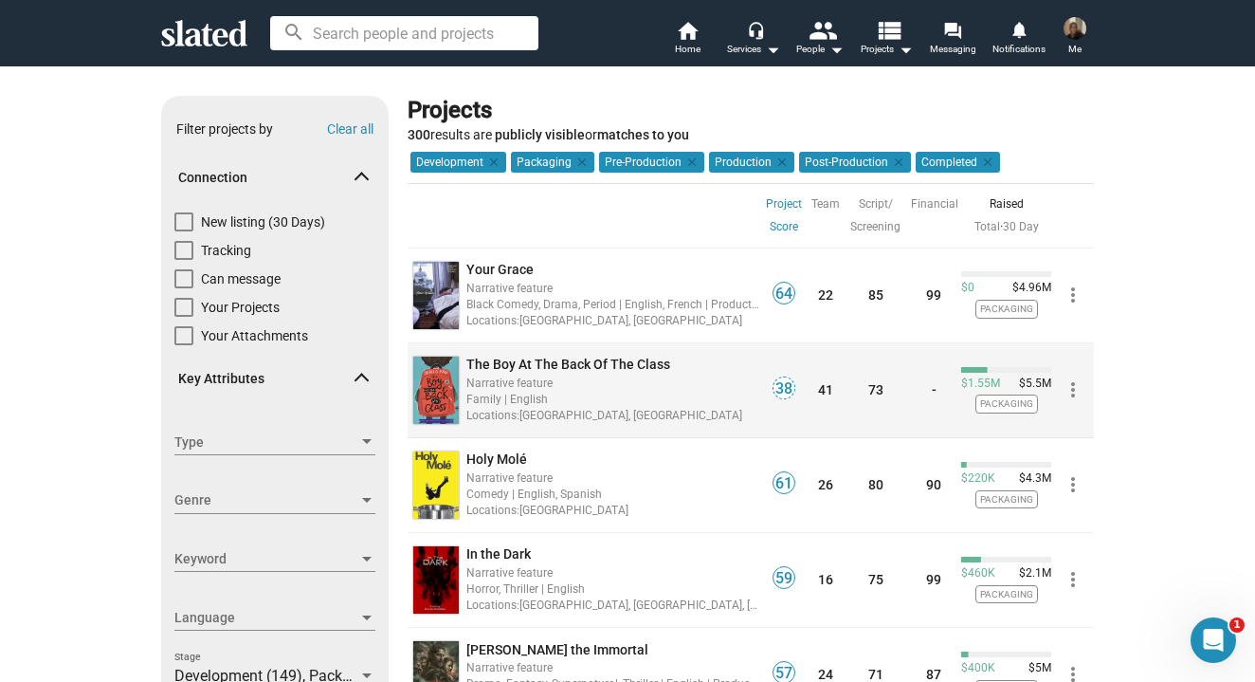
click at [631, 393] on div "Family | English" at bounding box center [613, 399] width 293 height 18
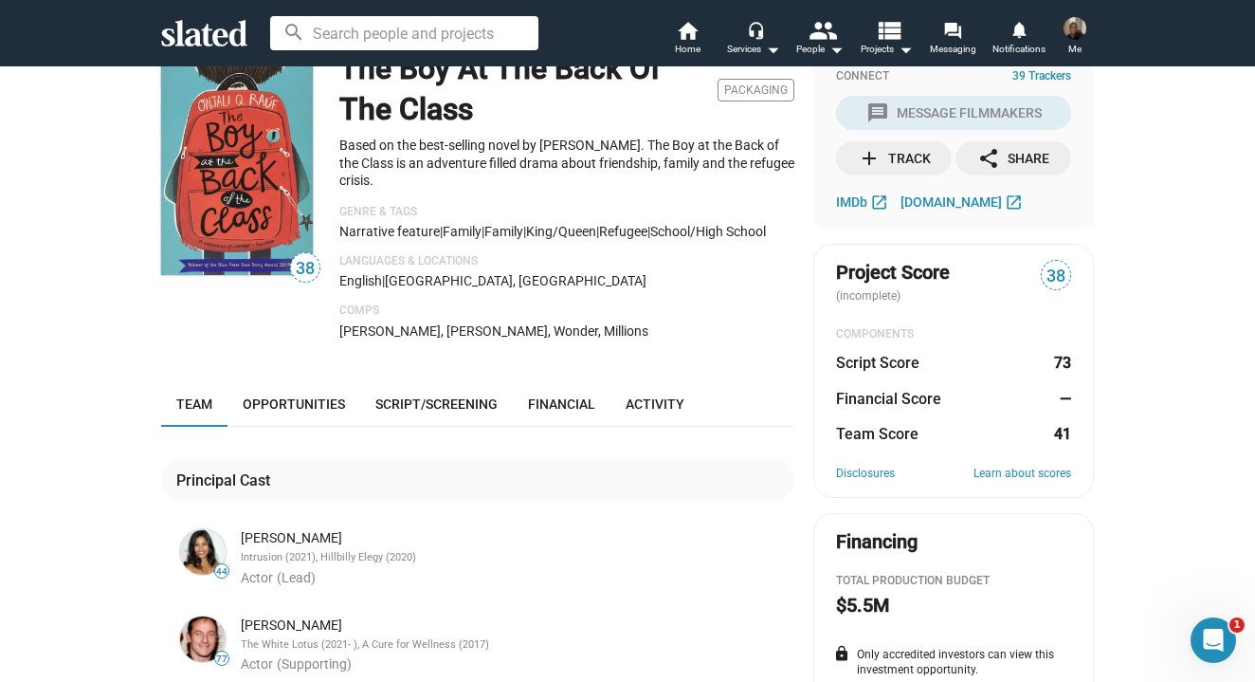
scroll to position [39, 0]
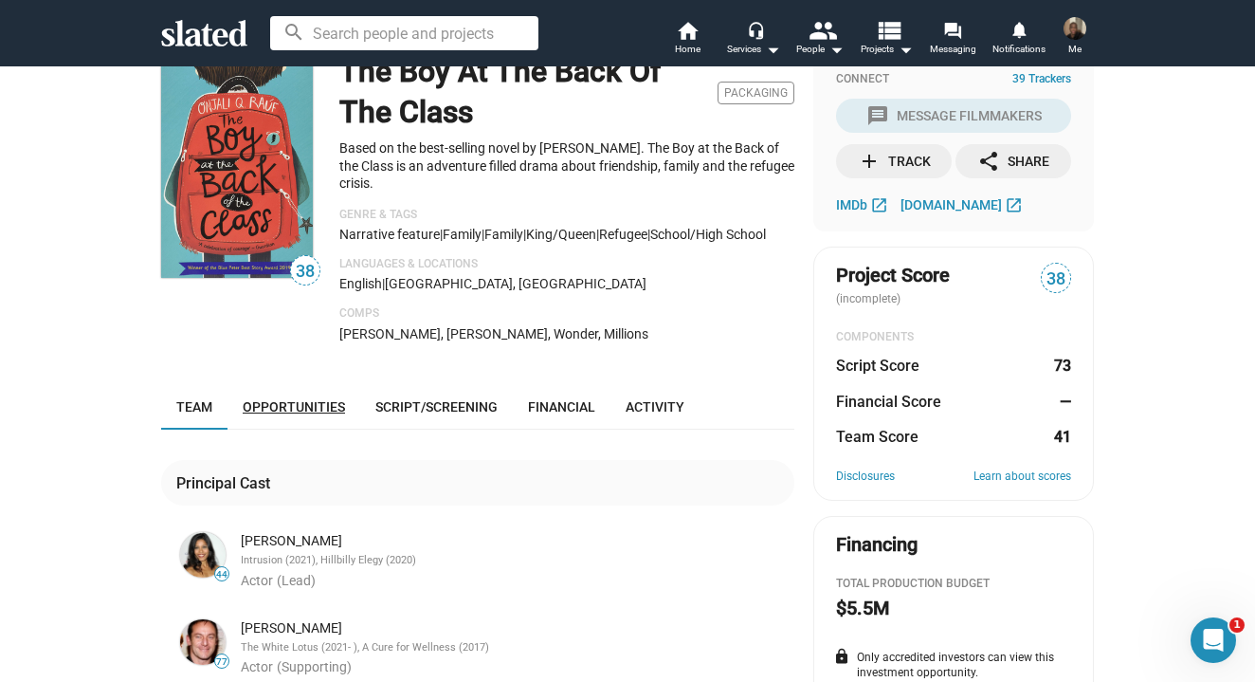
click at [317, 403] on link "Opportunities" at bounding box center [294, 407] width 133 height 46
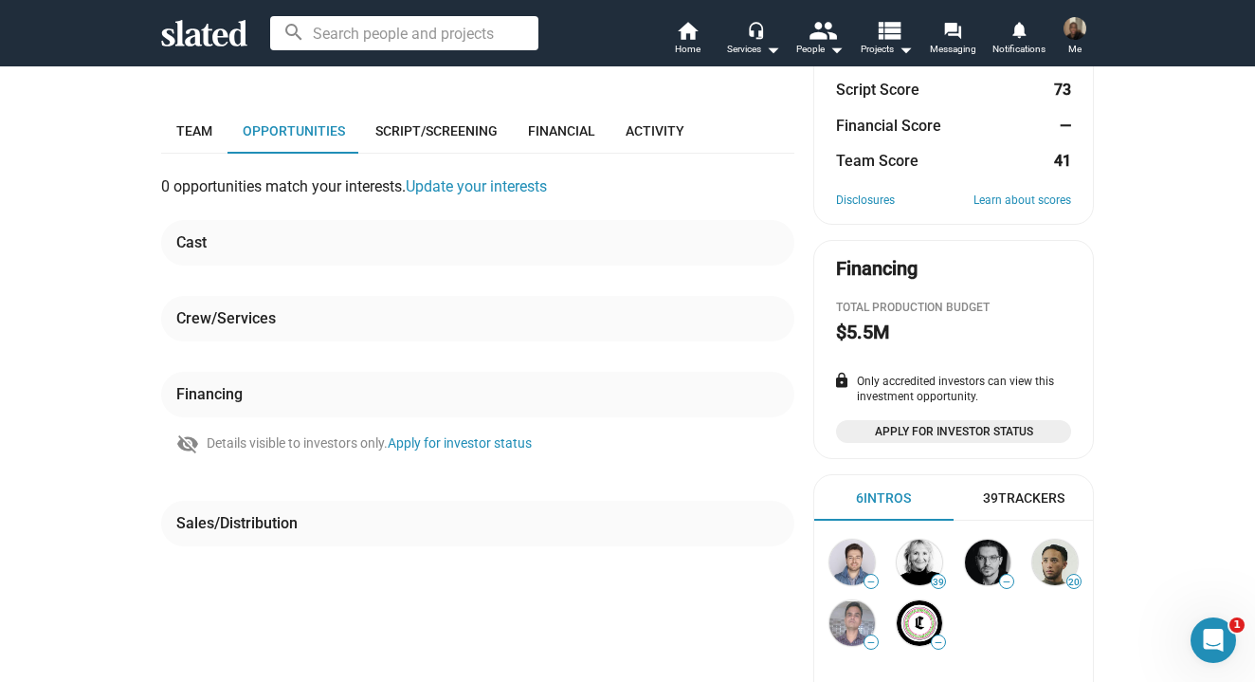
scroll to position [284, 0]
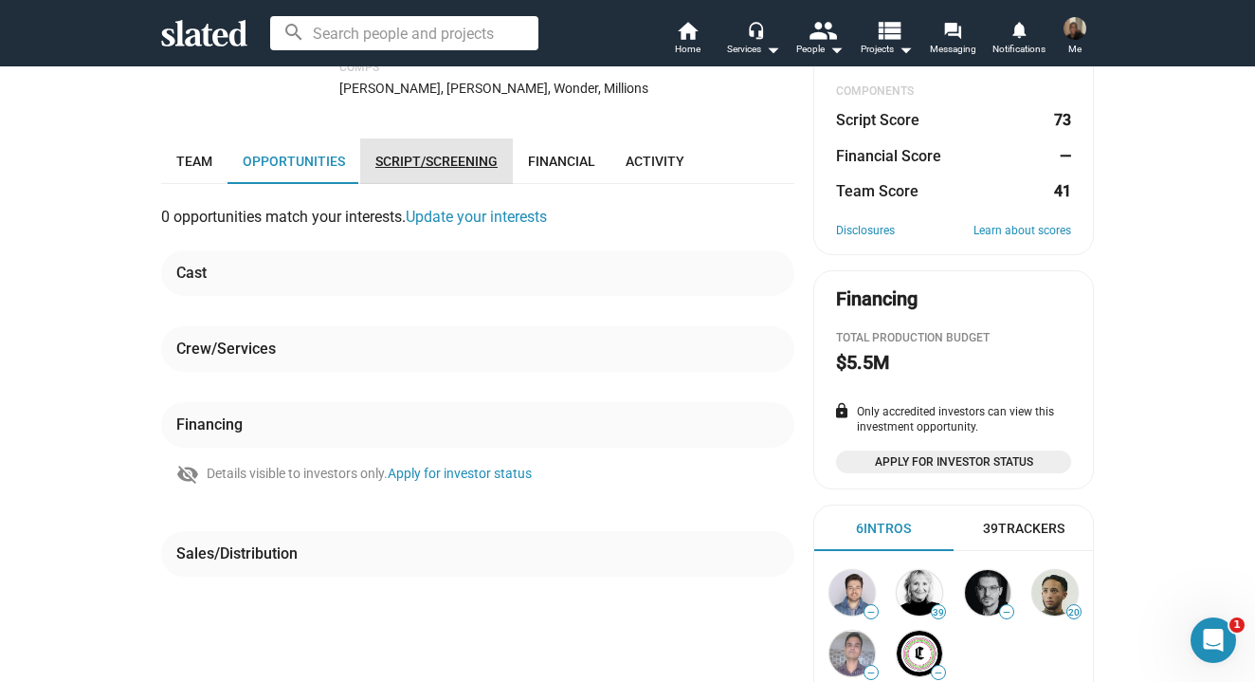
click at [435, 167] on span "Script/Screening" at bounding box center [437, 161] width 122 height 15
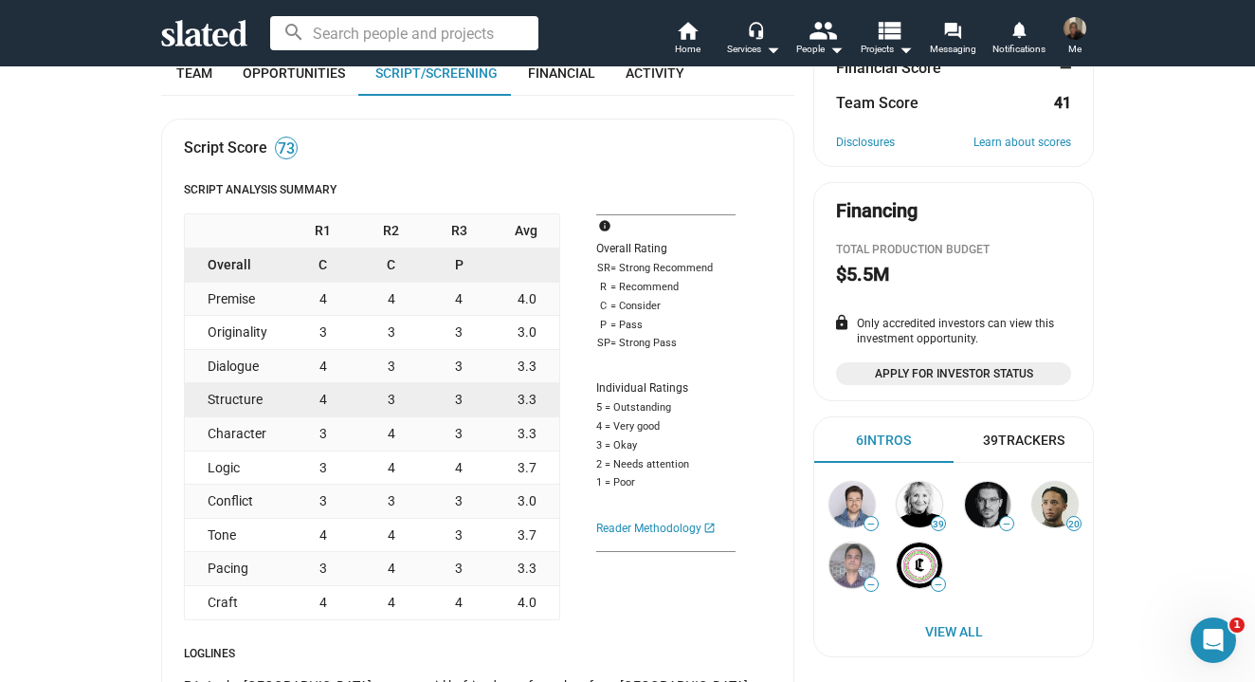
scroll to position [266, 0]
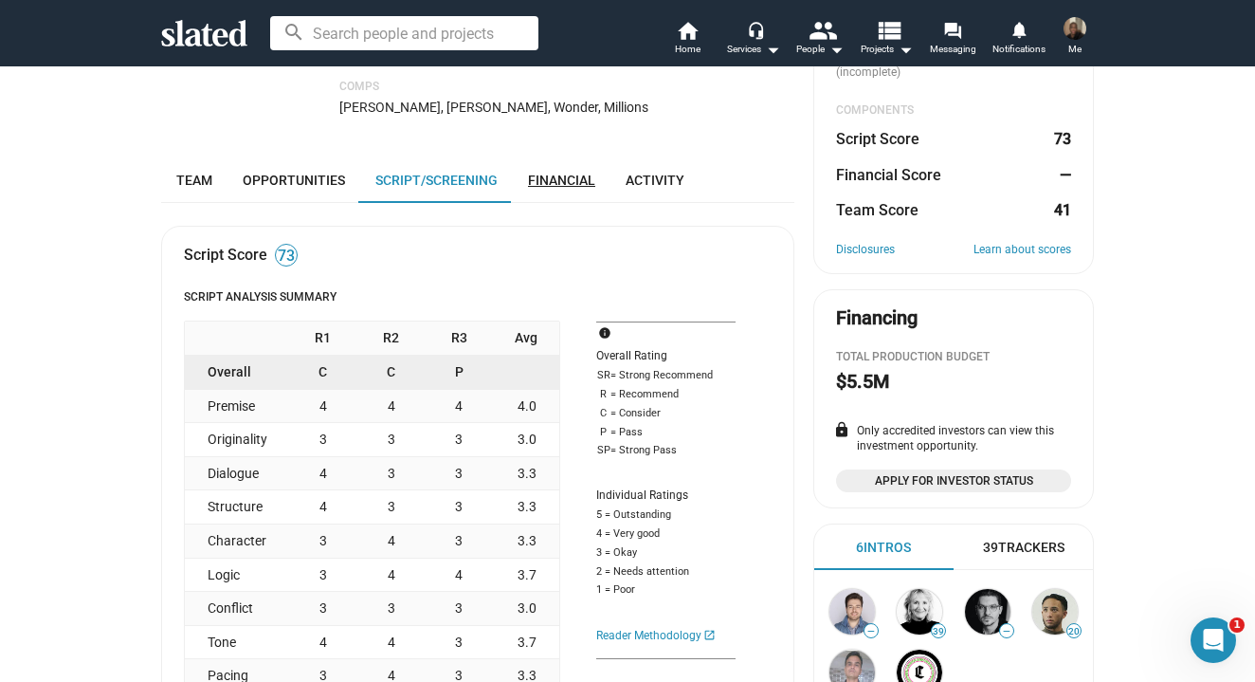
click at [552, 188] on span "Financial" at bounding box center [561, 180] width 67 height 15
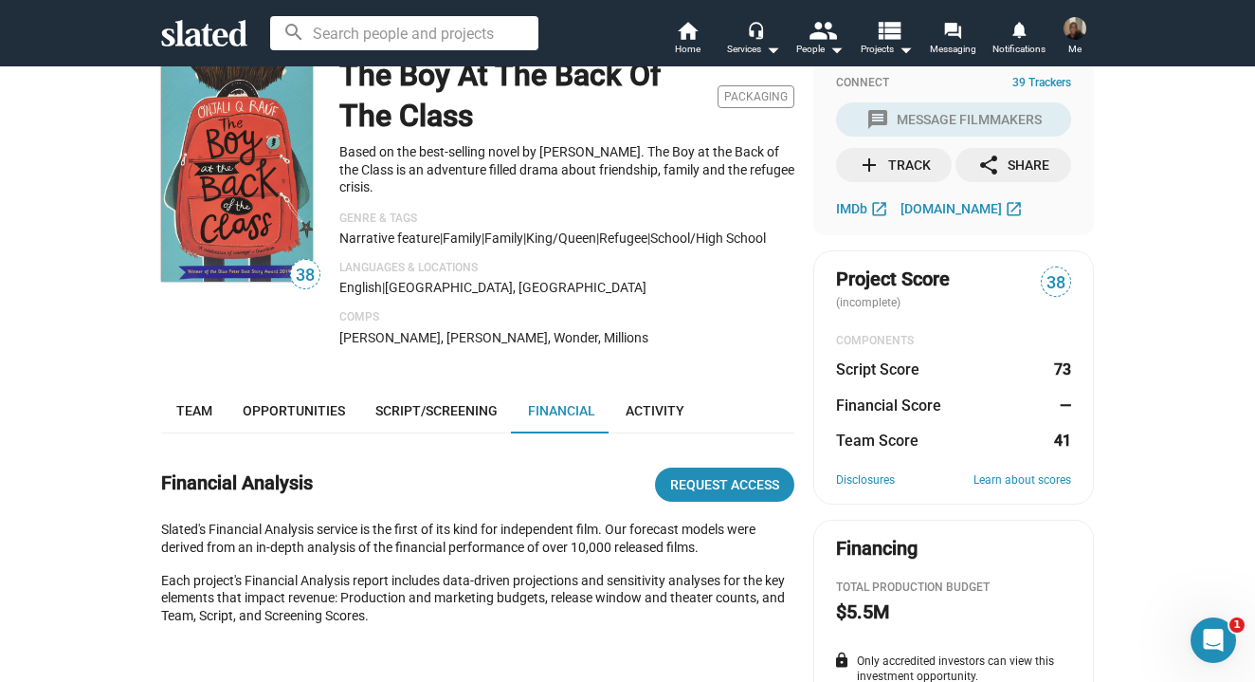
scroll to position [43, 0]
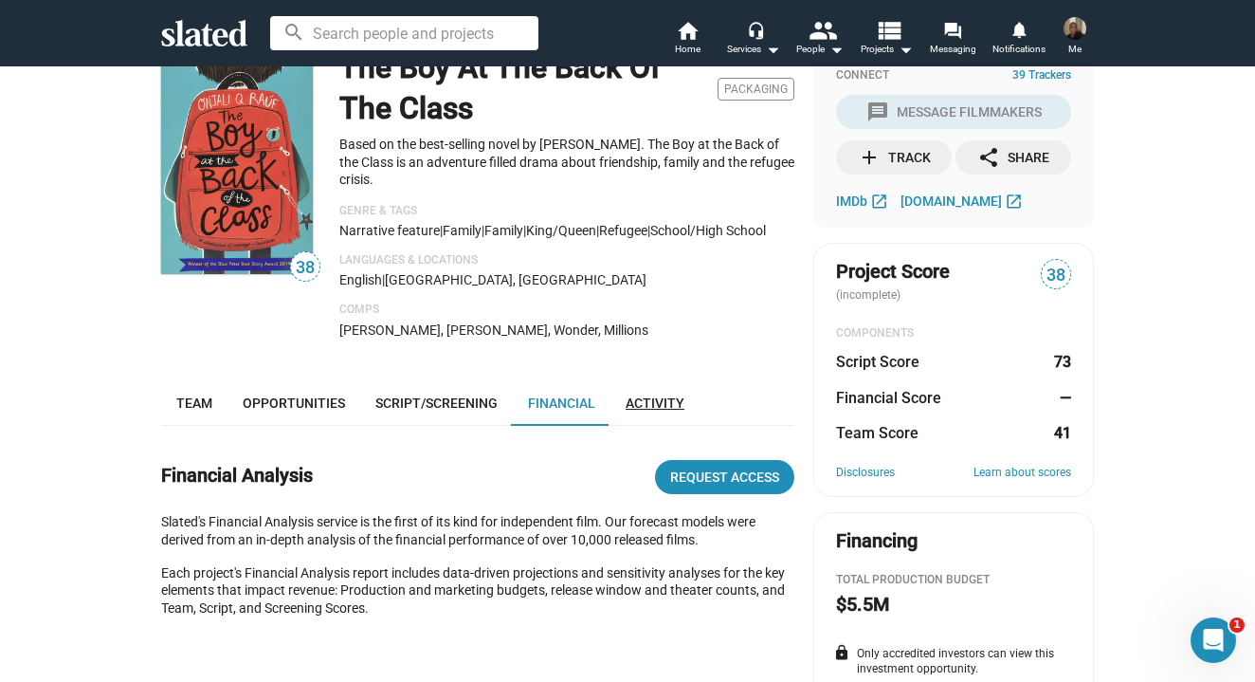
click at [637, 423] on link "Activity" at bounding box center [655, 403] width 89 height 46
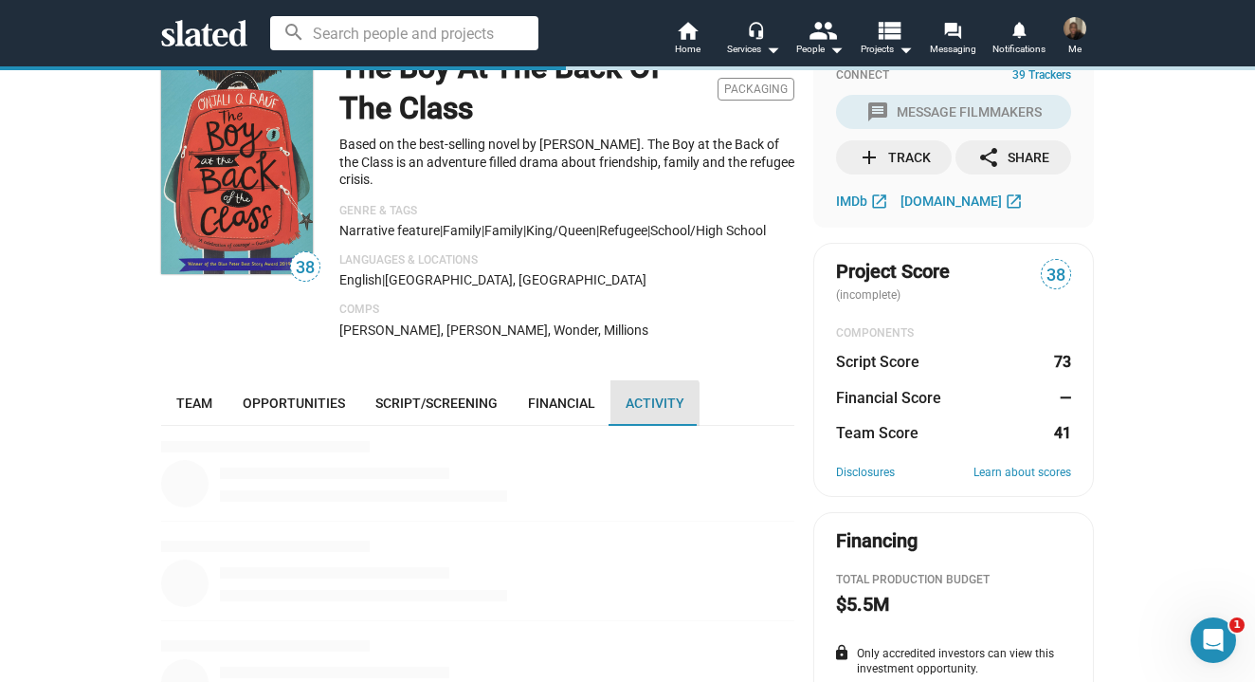
scroll to position [367, 0]
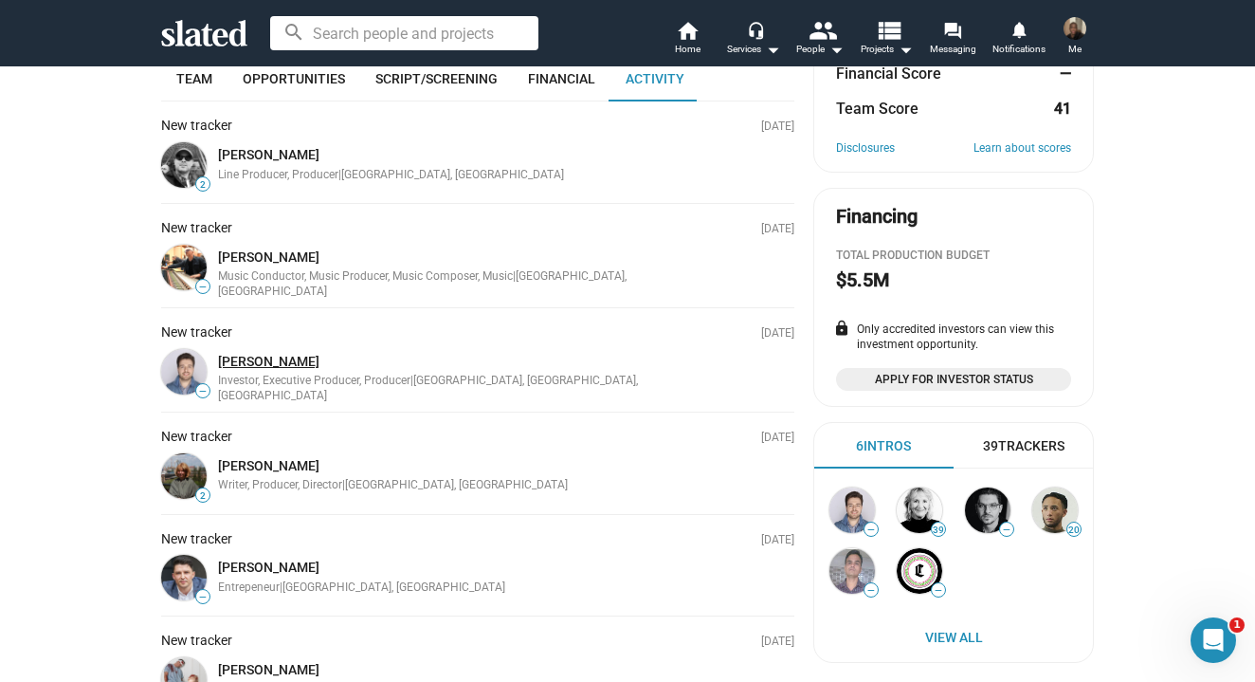
click at [316, 367] on link "[PERSON_NAME]" at bounding box center [268, 361] width 101 height 15
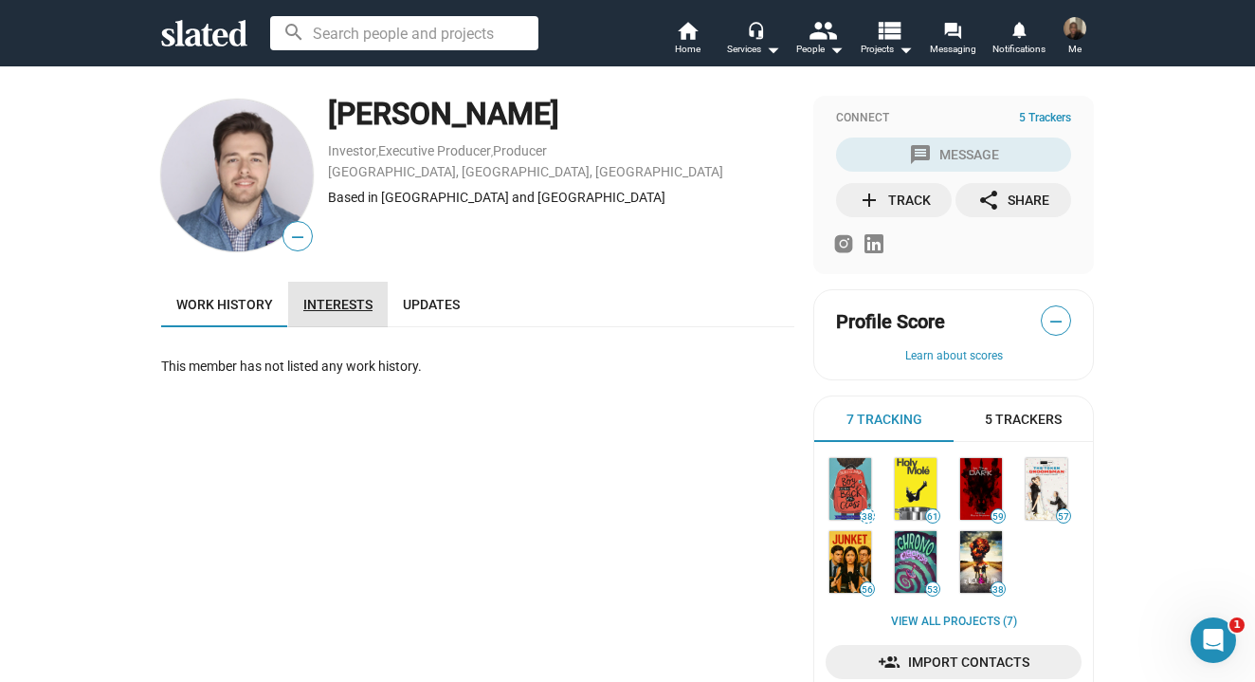
click at [337, 293] on link "Interests" at bounding box center [338, 305] width 100 height 46
